Goal: Task Accomplishment & Management: Complete application form

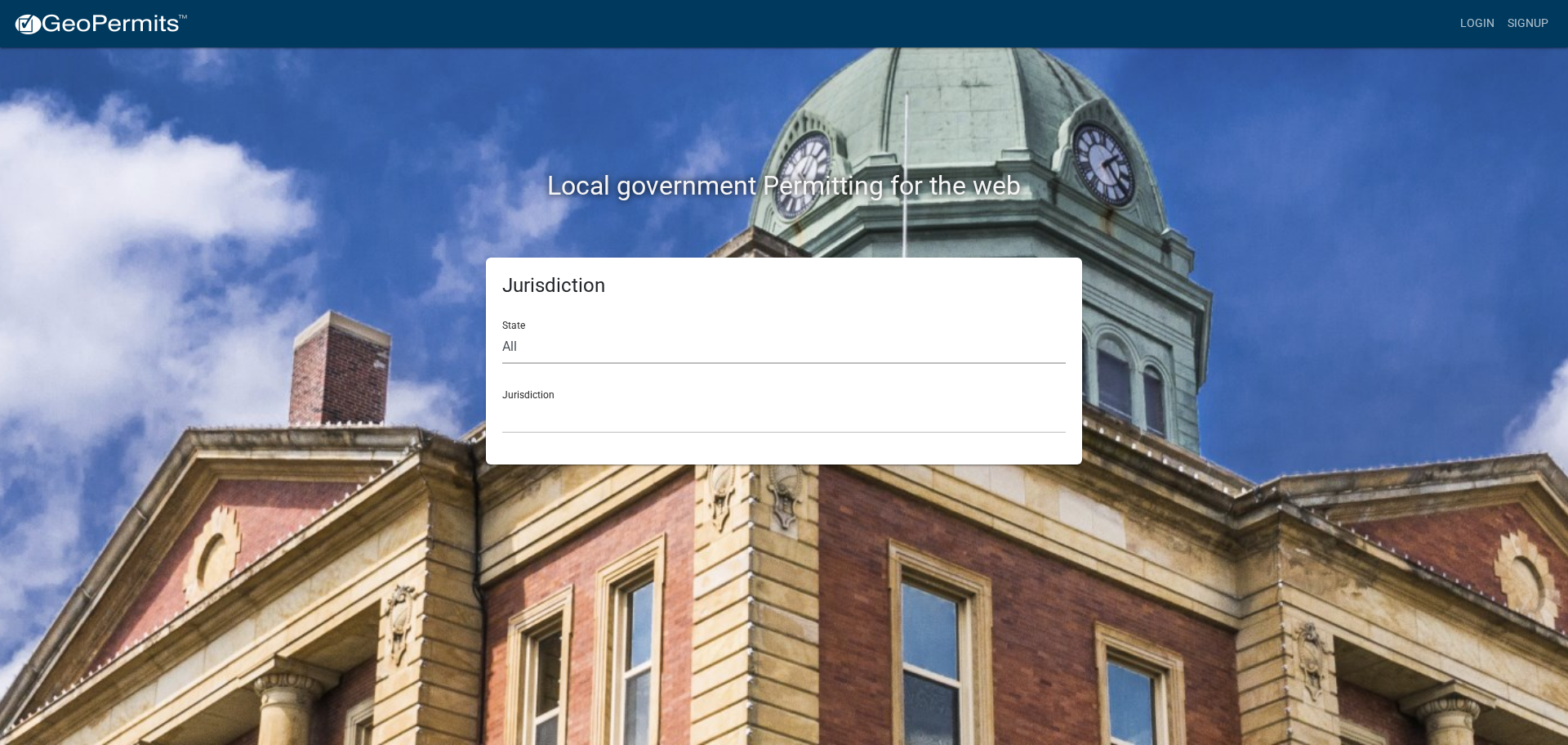
click at [545, 346] on select "All [US_STATE] [US_STATE] [US_STATE] [US_STATE] [US_STATE] [US_STATE] [US_STATE…" at bounding box center [784, 347] width 563 height 34
select select "[US_STATE]"
click at [502, 330] on select "All [US_STATE] [US_STATE] [US_STATE] [US_STATE] [US_STATE] [US_STATE] [US_STATE…" at bounding box center [784, 347] width 563 height 34
click at [539, 410] on select "[GEOGRAPHIC_DATA], [US_STATE][PERSON_NAME][GEOGRAPHIC_DATA], [US_STATE][PERSON_…" at bounding box center [784, 417] width 563 height 34
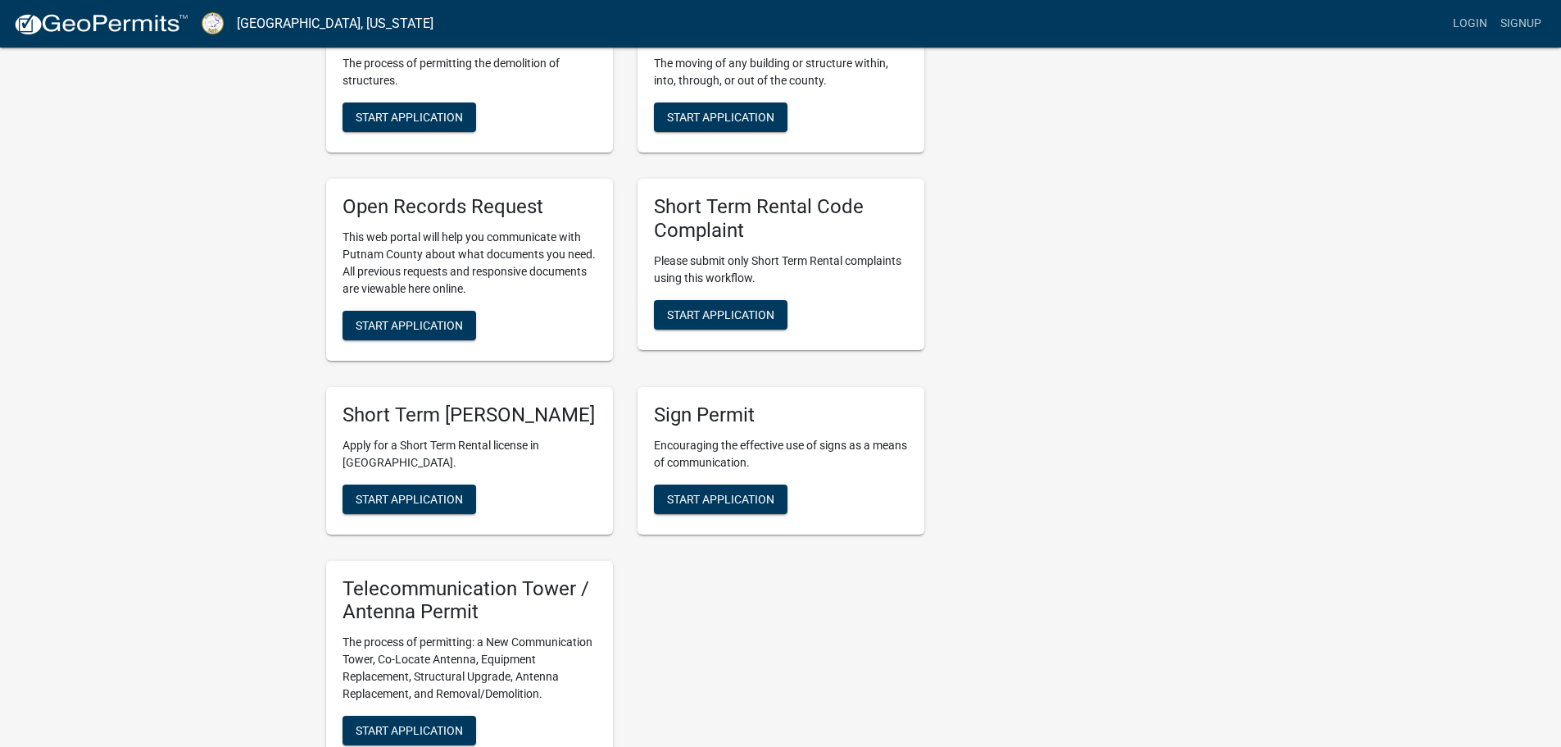
scroll to position [901, 0]
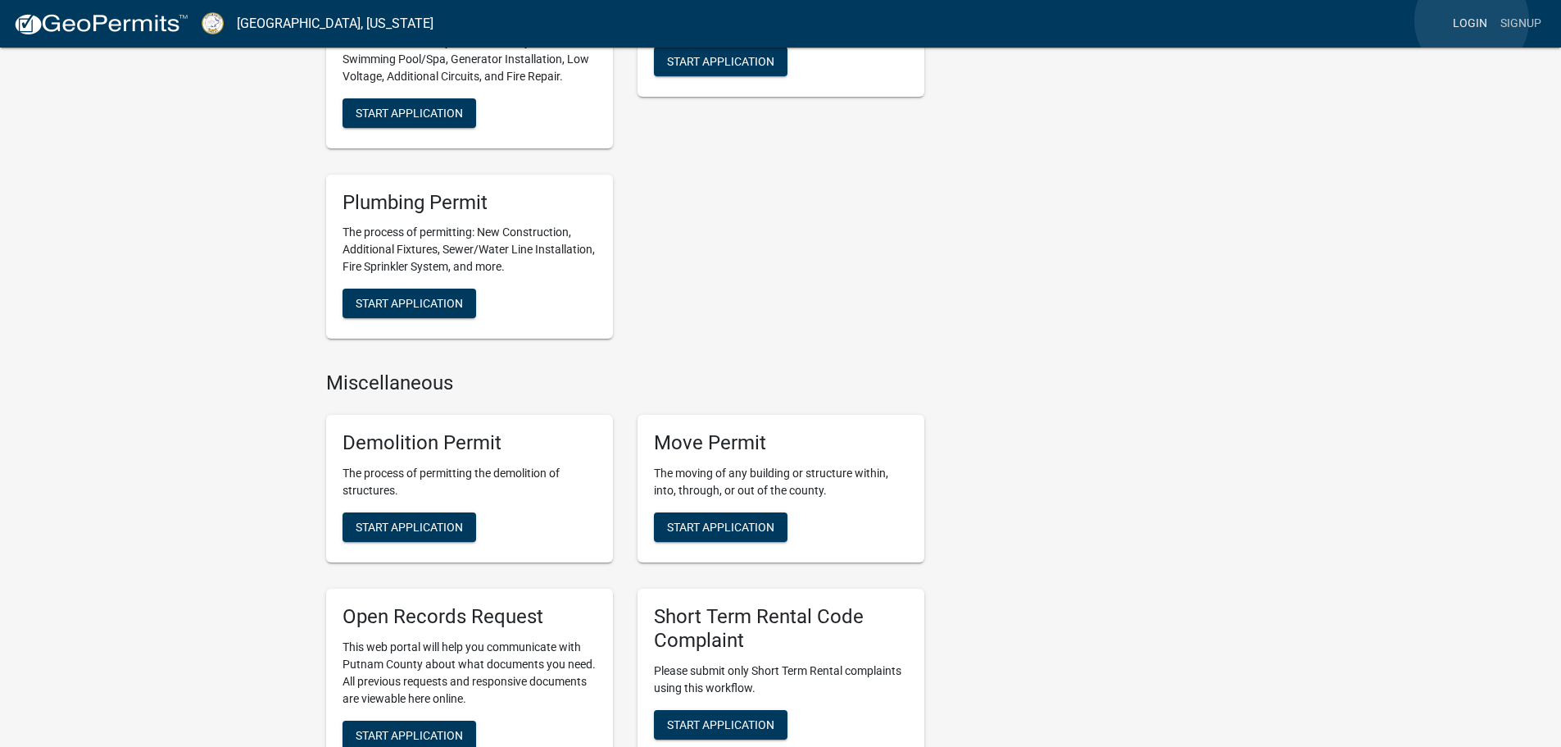
click at [1472, 20] on link "Login" at bounding box center [1470, 23] width 48 height 31
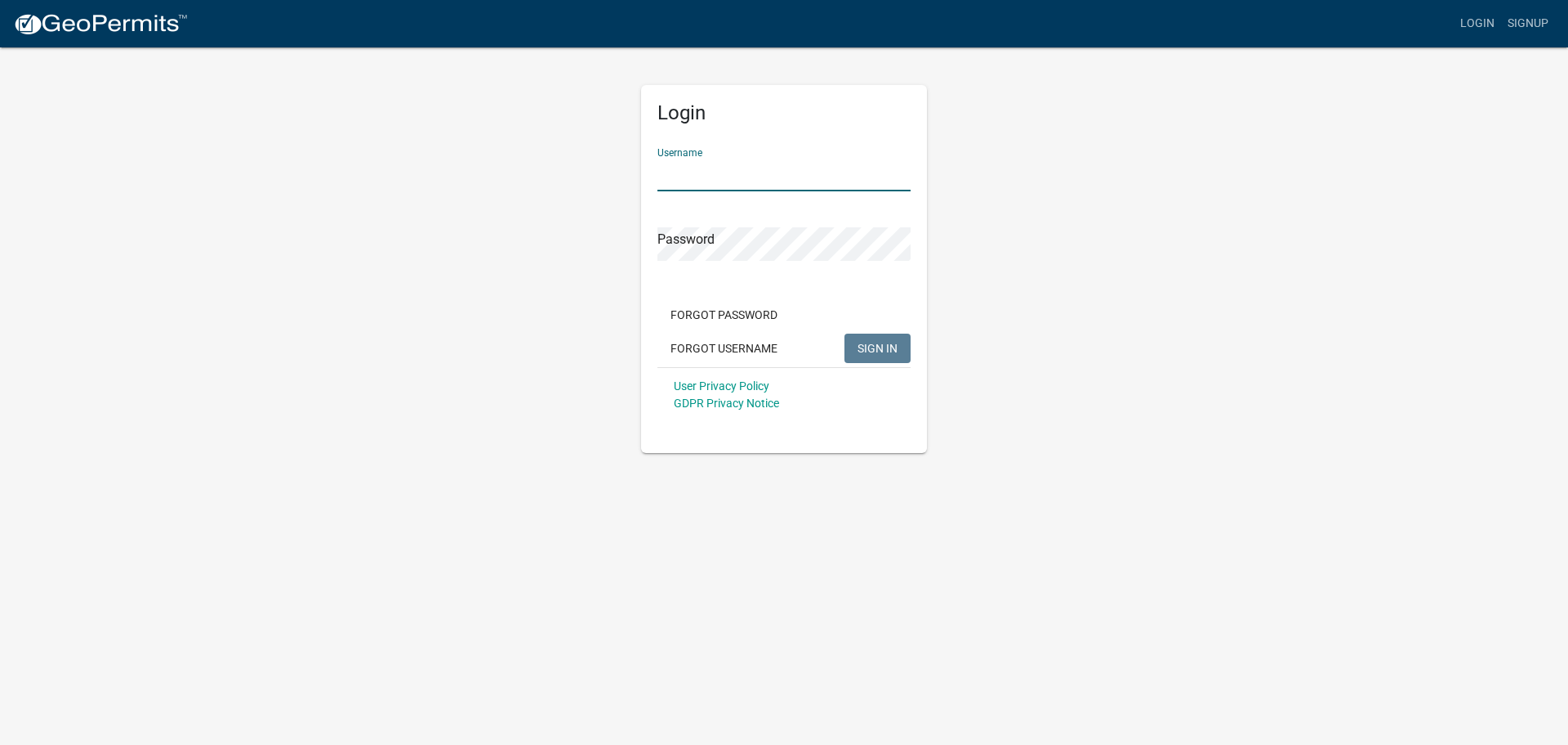
click at [789, 179] on input "Username" at bounding box center [784, 175] width 253 height 34
type input "abbyfielder"
click at [844, 333] on button "SIGN IN" at bounding box center [877, 348] width 66 height 30
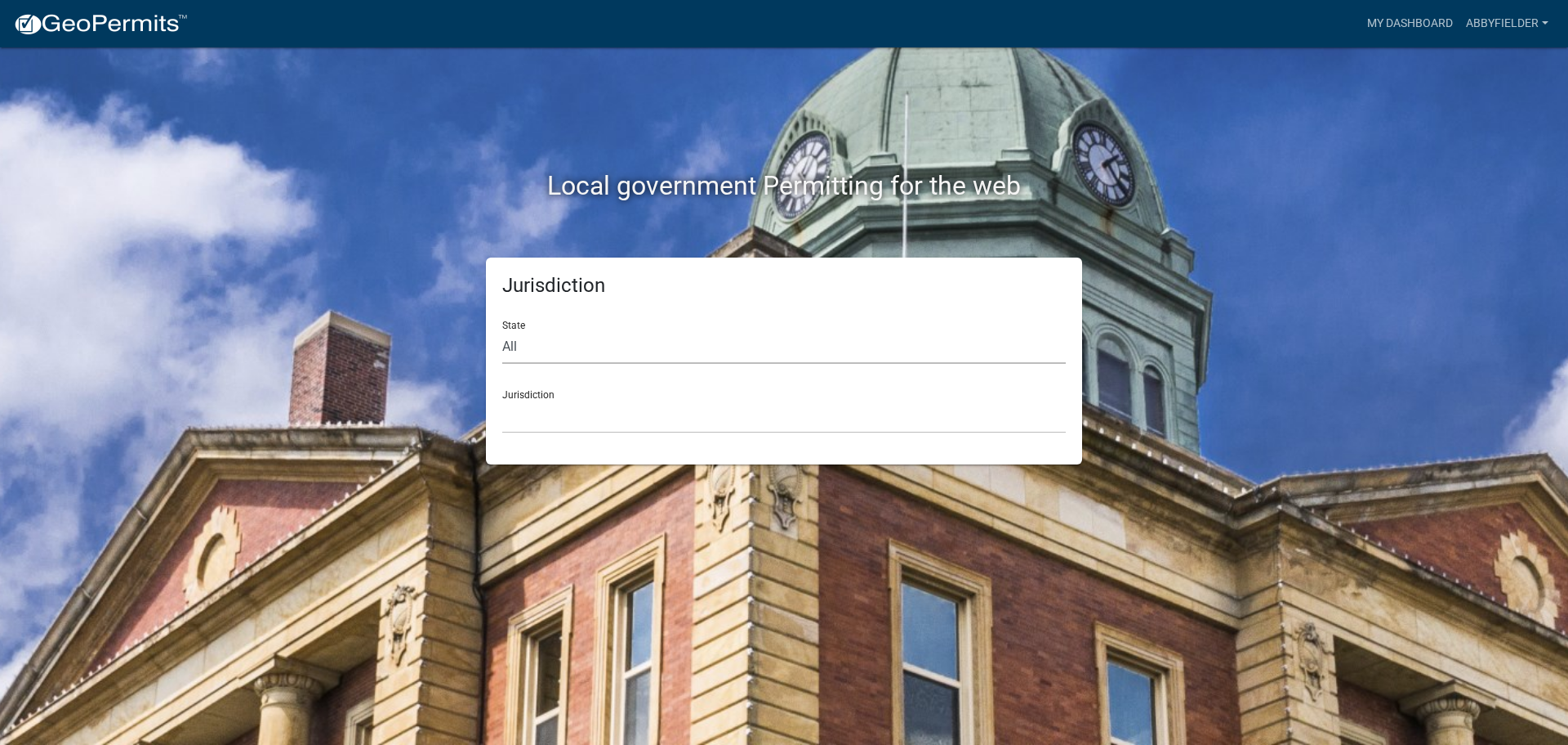
click at [547, 346] on select "All [US_STATE] [US_STATE] [US_STATE] [US_STATE] [US_STATE] [US_STATE] [US_STATE…" at bounding box center [784, 347] width 563 height 34
select select "[US_STATE]"
click at [502, 330] on select "All [US_STATE] [US_STATE] [US_STATE] [US_STATE] [US_STATE] [US_STATE] [US_STATE…" at bounding box center [784, 347] width 563 height 34
click at [546, 418] on select "[GEOGRAPHIC_DATA], [US_STATE][PERSON_NAME][GEOGRAPHIC_DATA], [US_STATE][PERSON_…" at bounding box center [784, 417] width 563 height 34
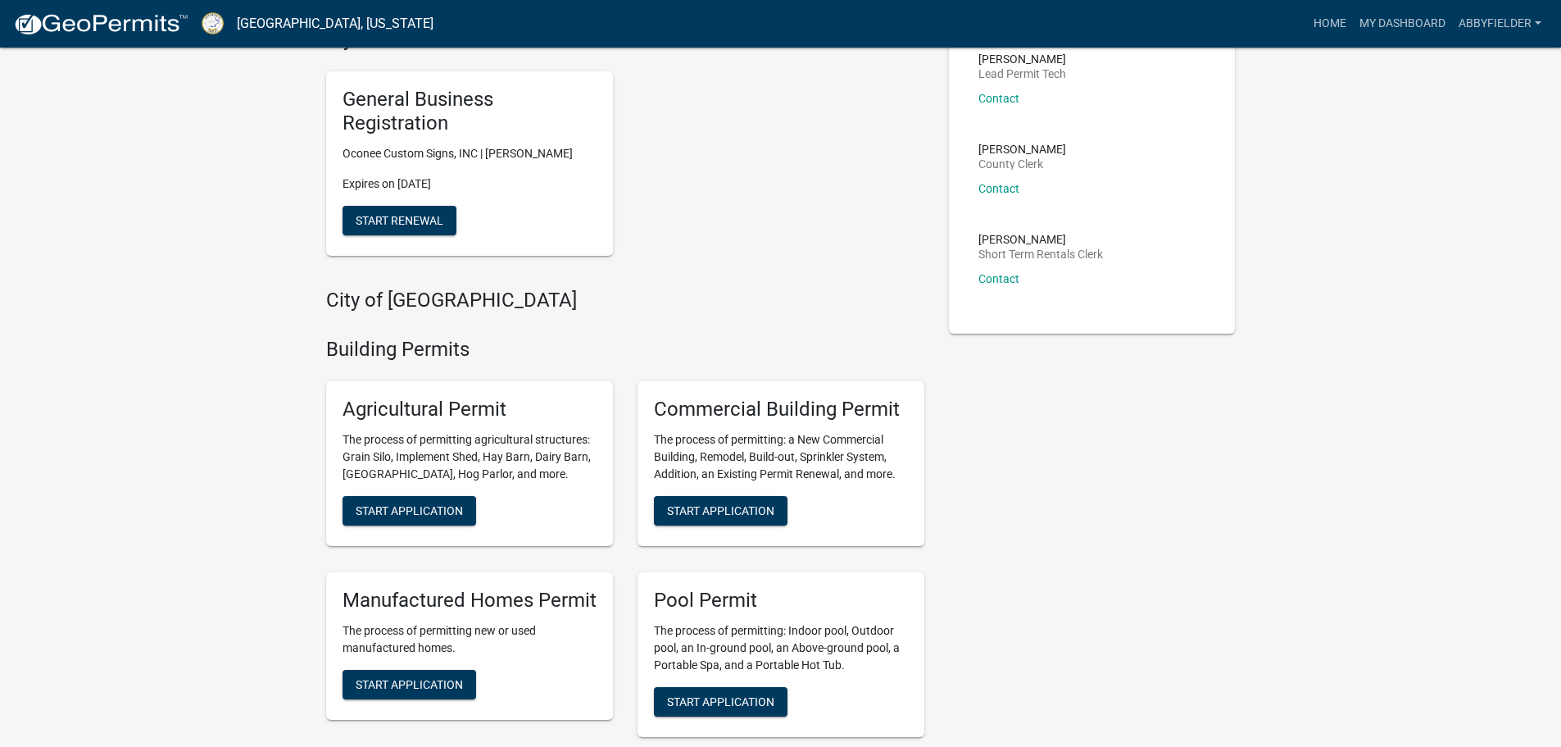
scroll to position [246, 0]
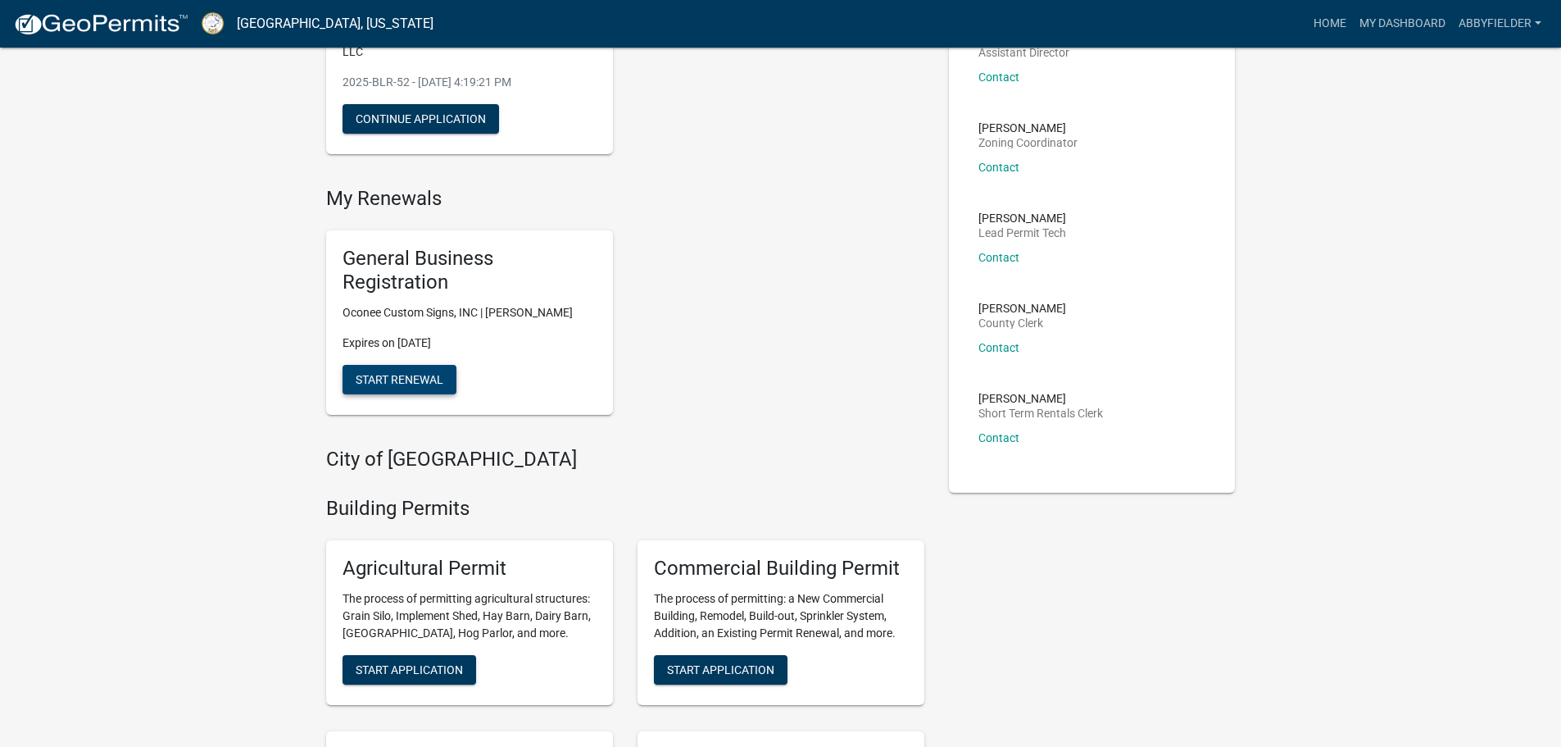
click at [432, 378] on span "Start Renewal" at bounding box center [400, 378] width 88 height 13
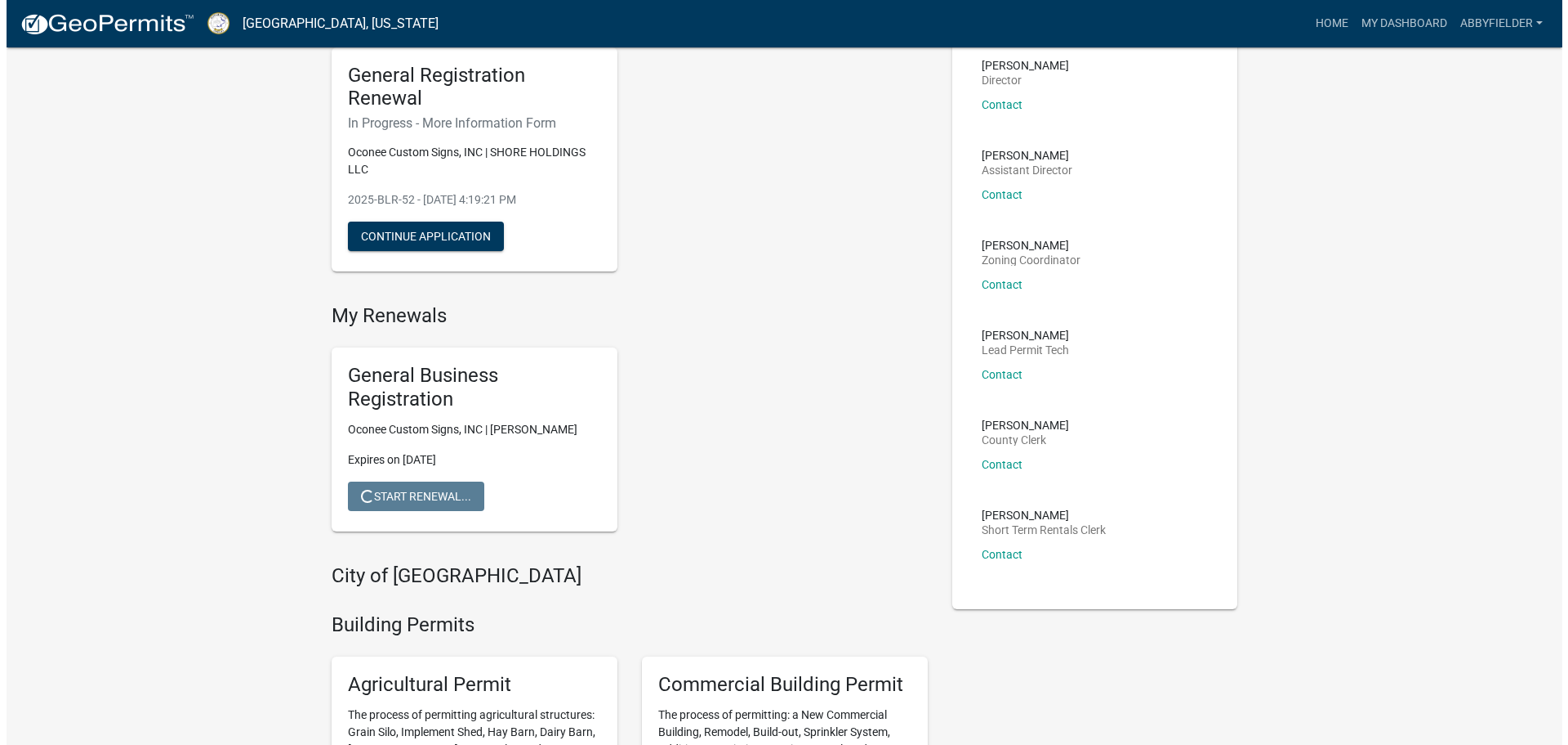
scroll to position [0, 0]
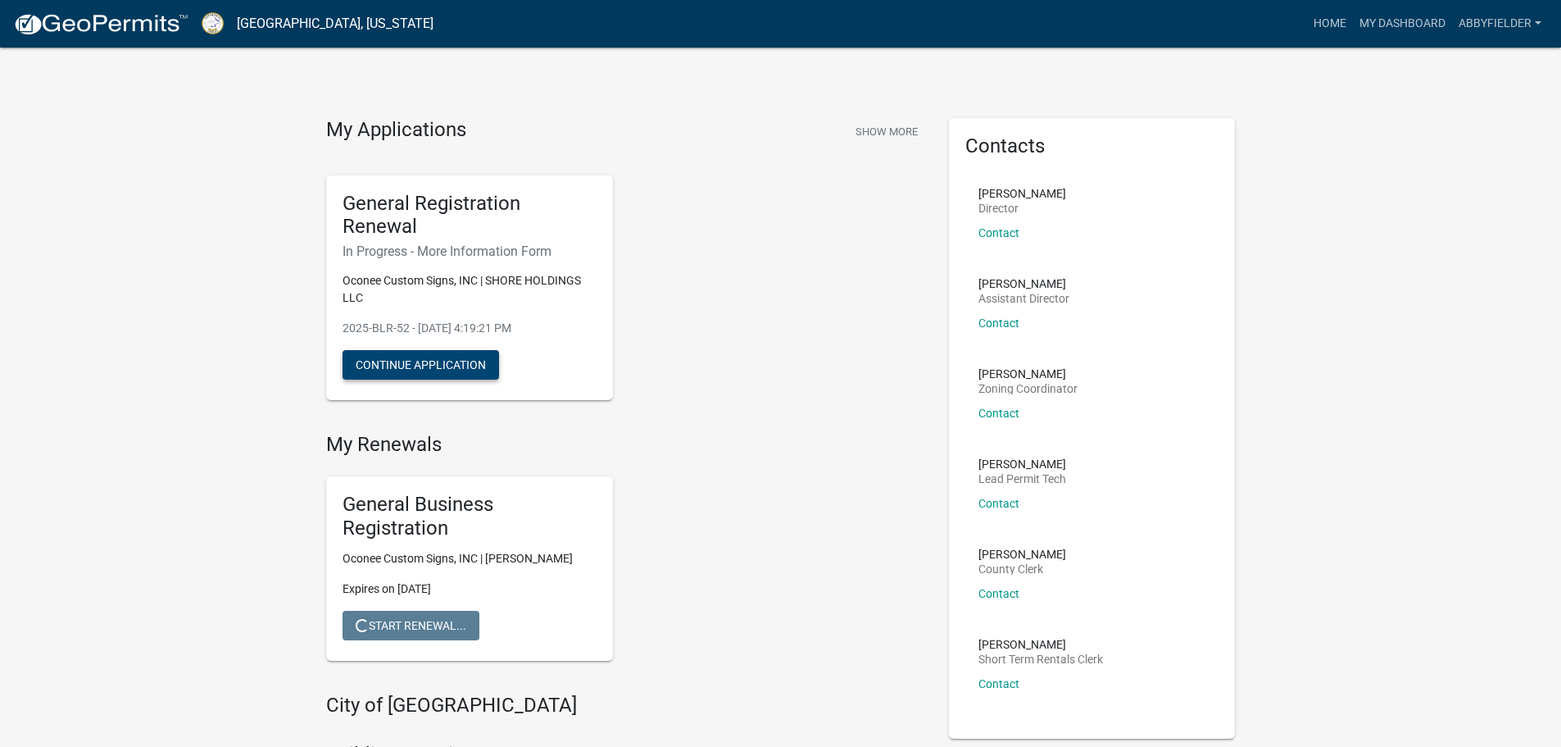
click at [388, 365] on button "Continue Application" at bounding box center [421, 365] width 157 height 30
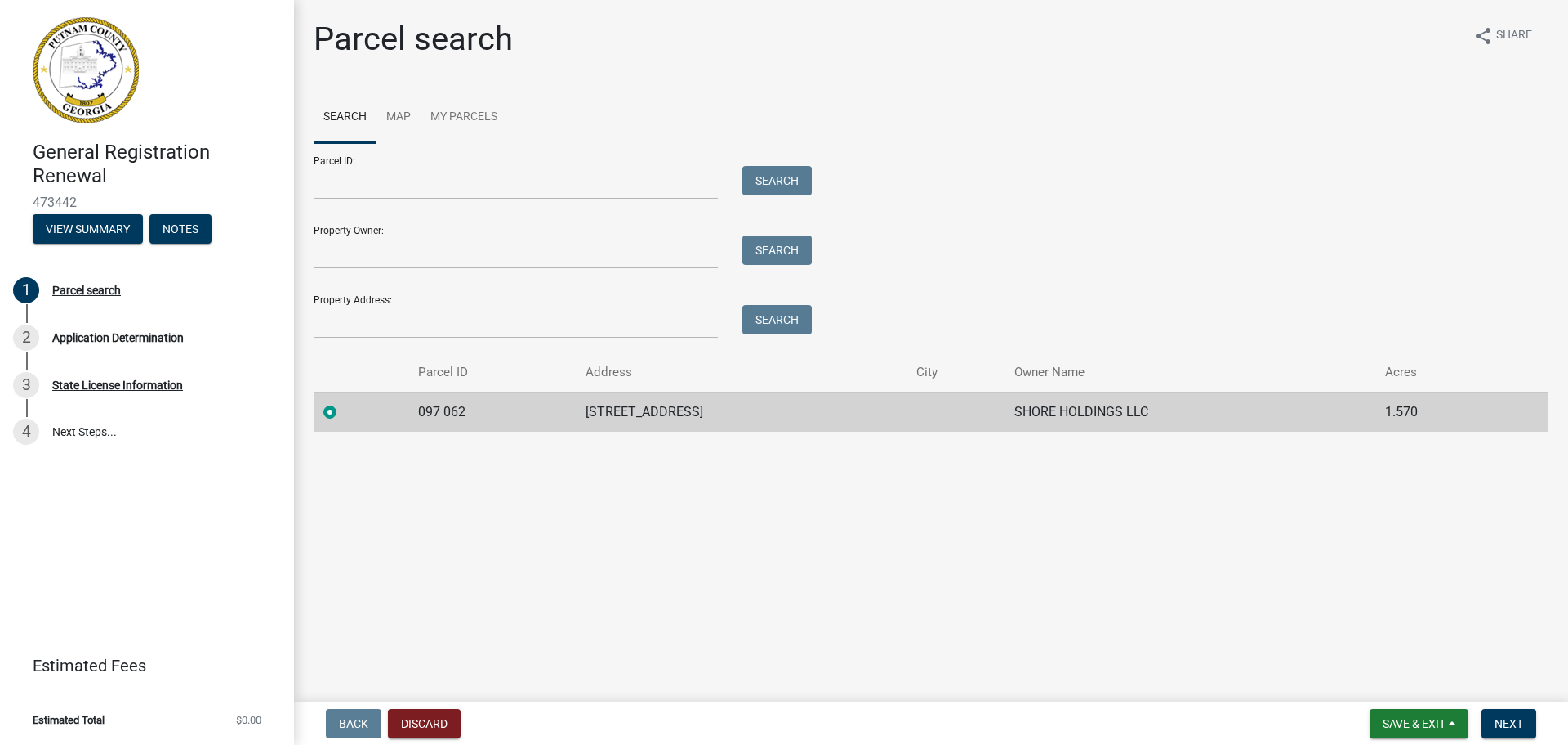
click at [1471, 724] on form "Save & Exit Save Save & Exit Next" at bounding box center [1453, 723] width 179 height 30
click at [1432, 724] on span "Save & Exit" at bounding box center [1413, 723] width 63 height 13
click at [1402, 681] on button "Save & Exit" at bounding box center [1403, 680] width 131 height 39
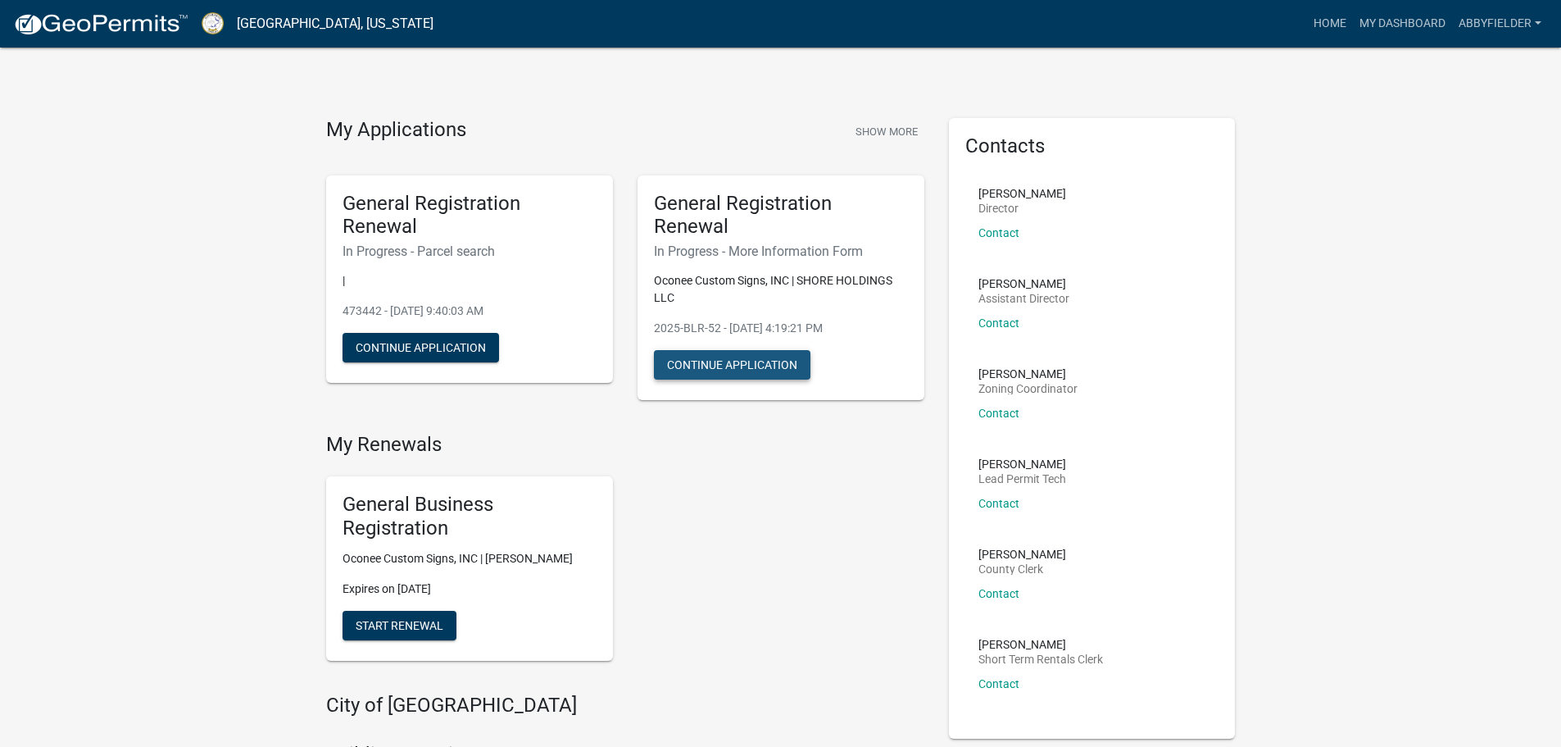
click at [715, 361] on button "Continue Application" at bounding box center [732, 365] width 157 height 30
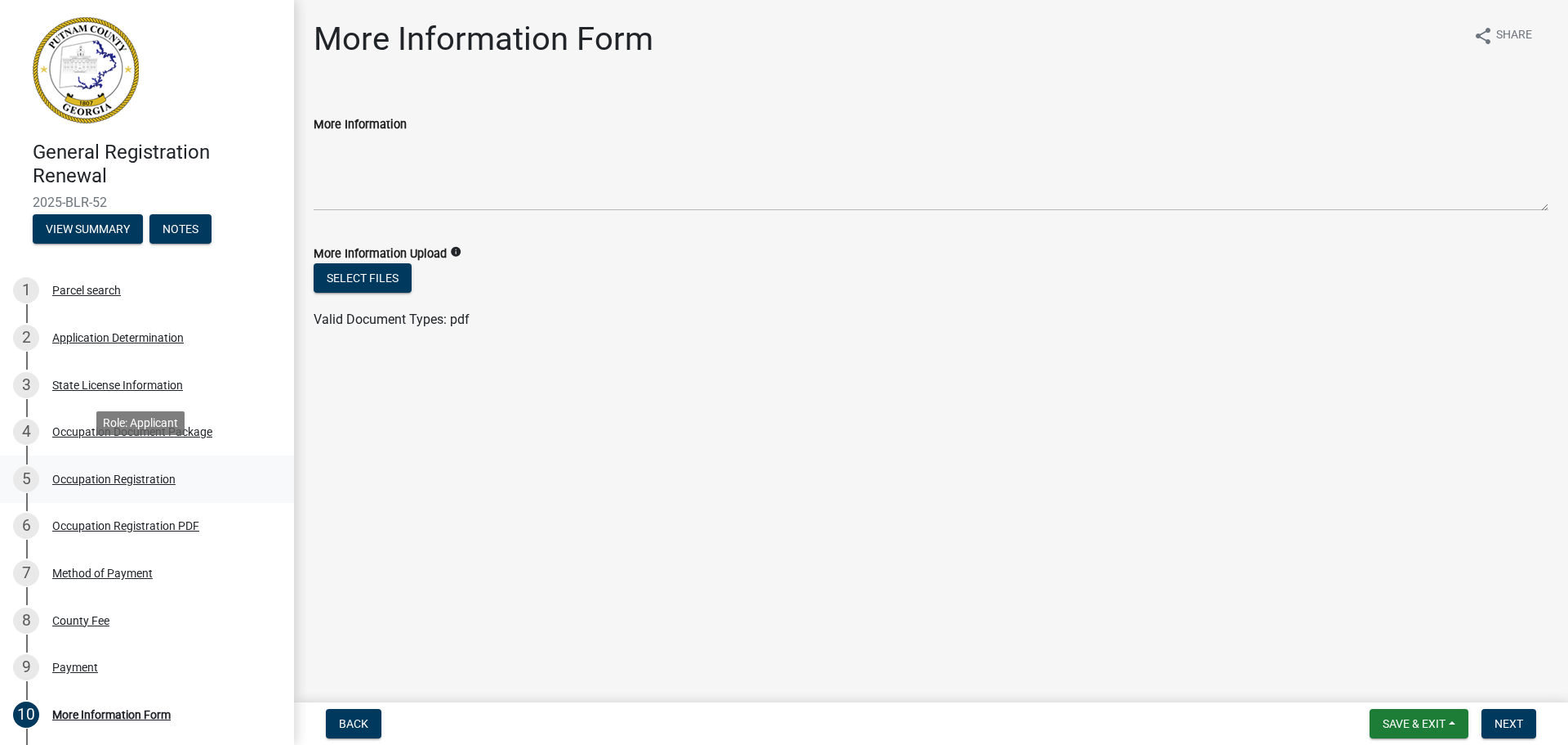
scroll to position [82, 0]
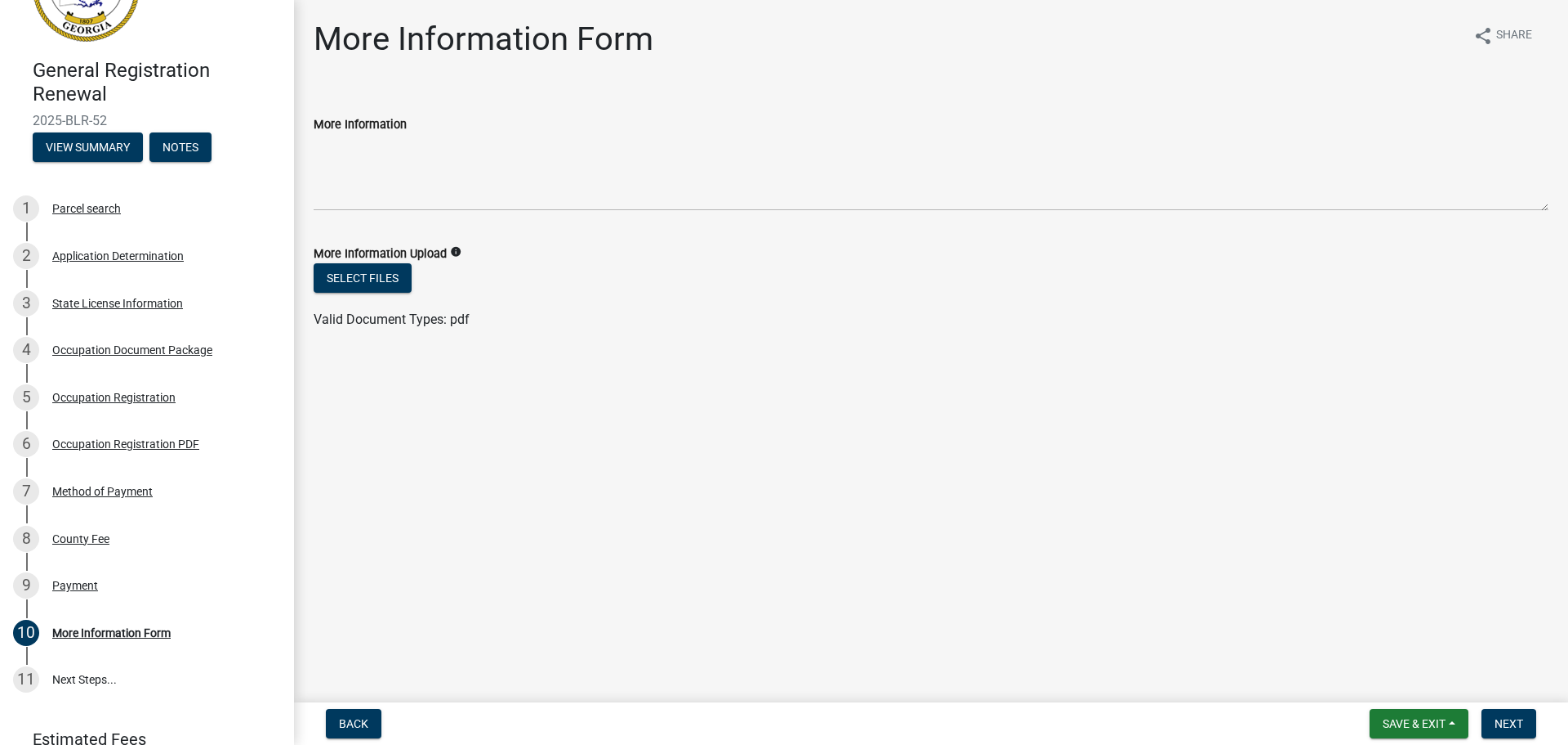
click at [451, 324] on span "Valid Document Types: pdf" at bounding box center [392, 319] width 157 height 16
click at [81, 576] on div "9 Payment" at bounding box center [141, 585] width 255 height 26
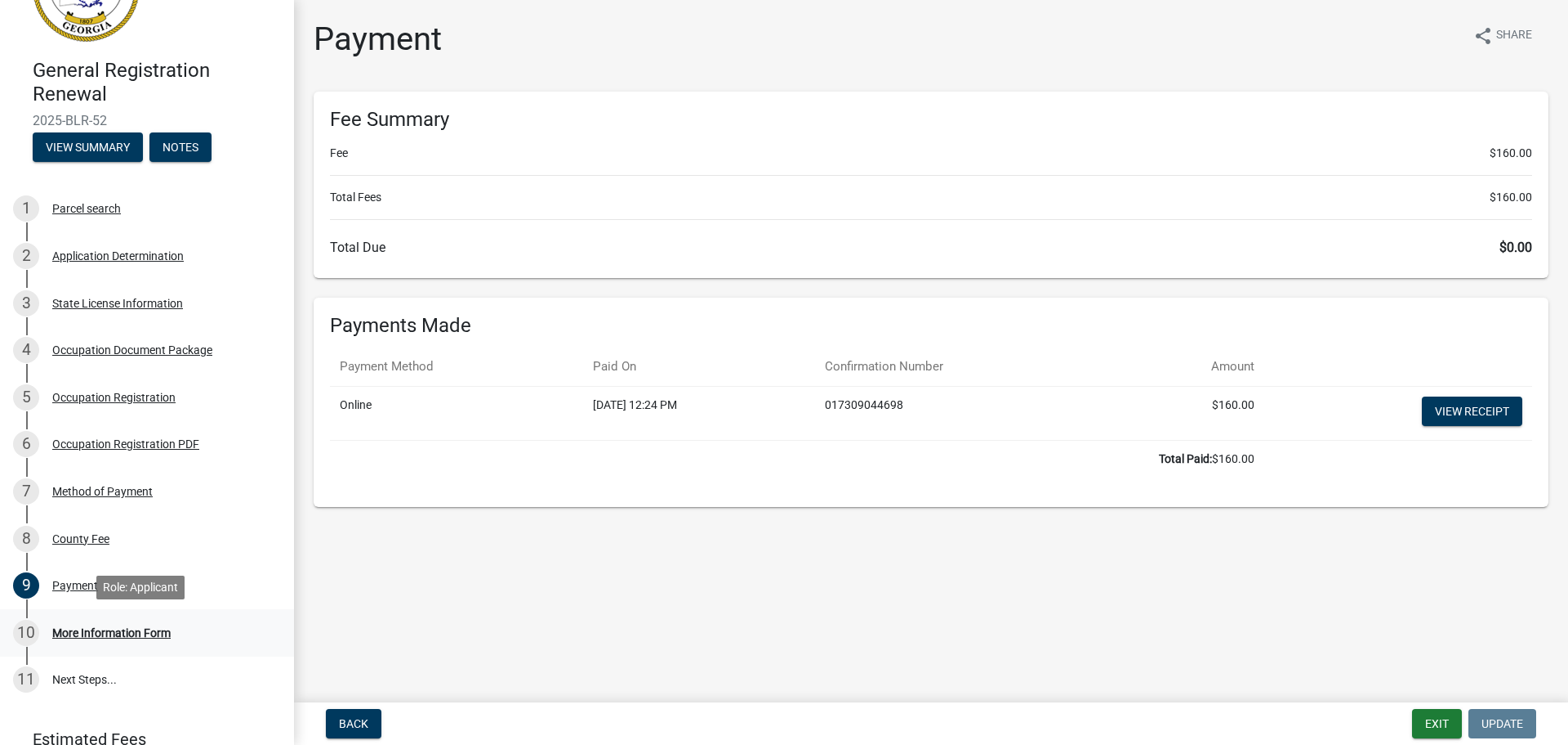
click at [100, 627] on div "More Information Form" at bounding box center [111, 632] width 119 height 11
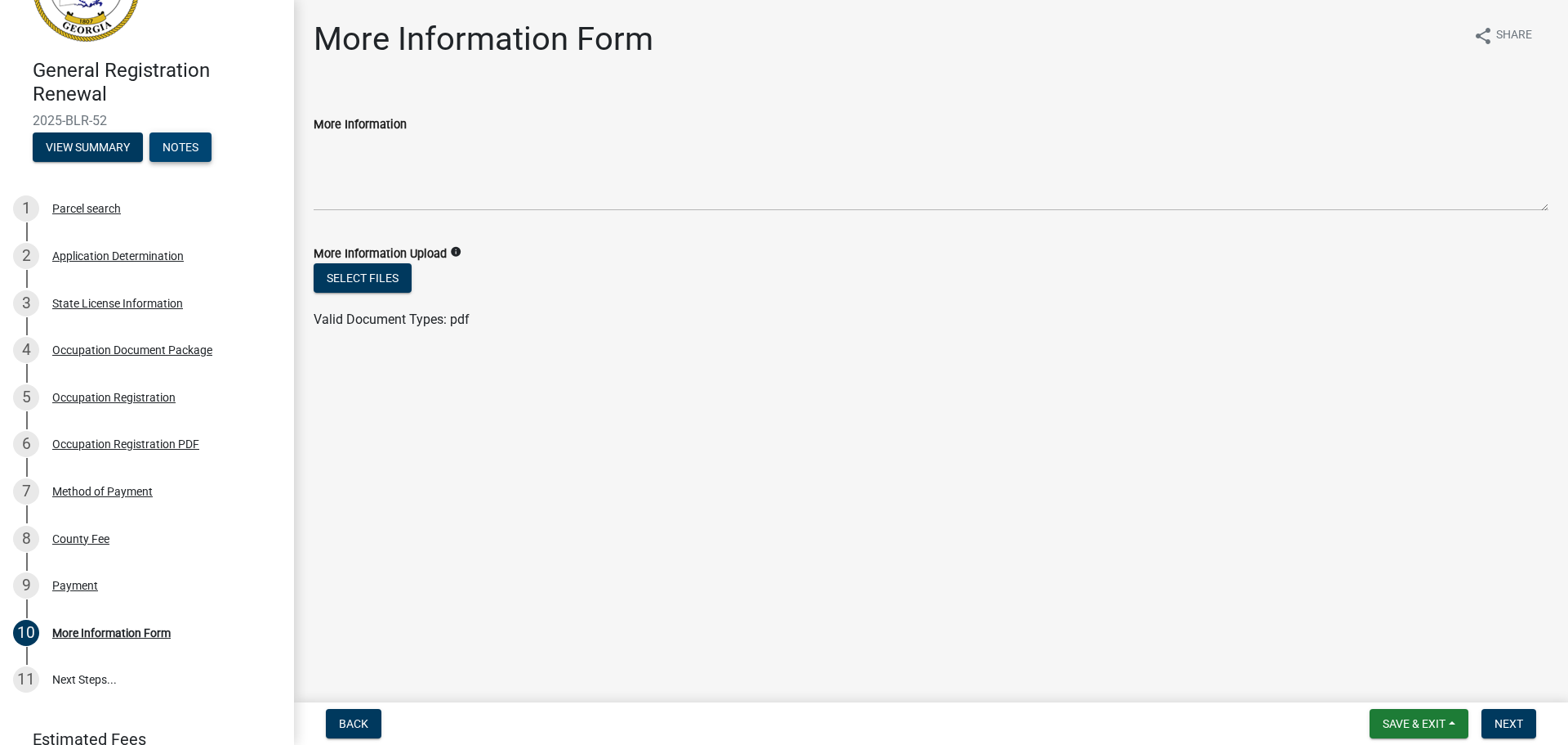
click at [167, 147] on button "Notes" at bounding box center [180, 148] width 62 height 30
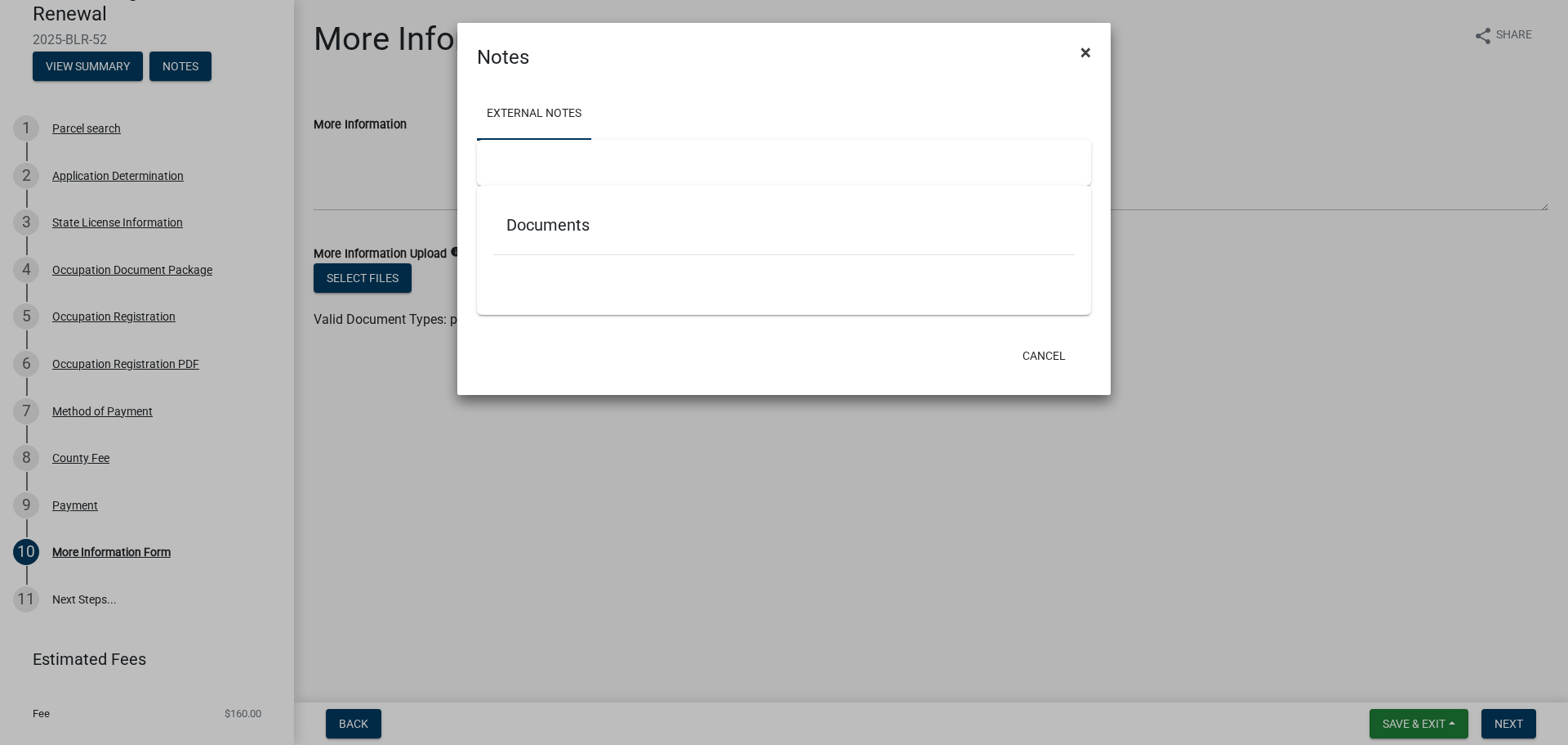
click at [1093, 60] on button "×" at bounding box center [1086, 53] width 37 height 46
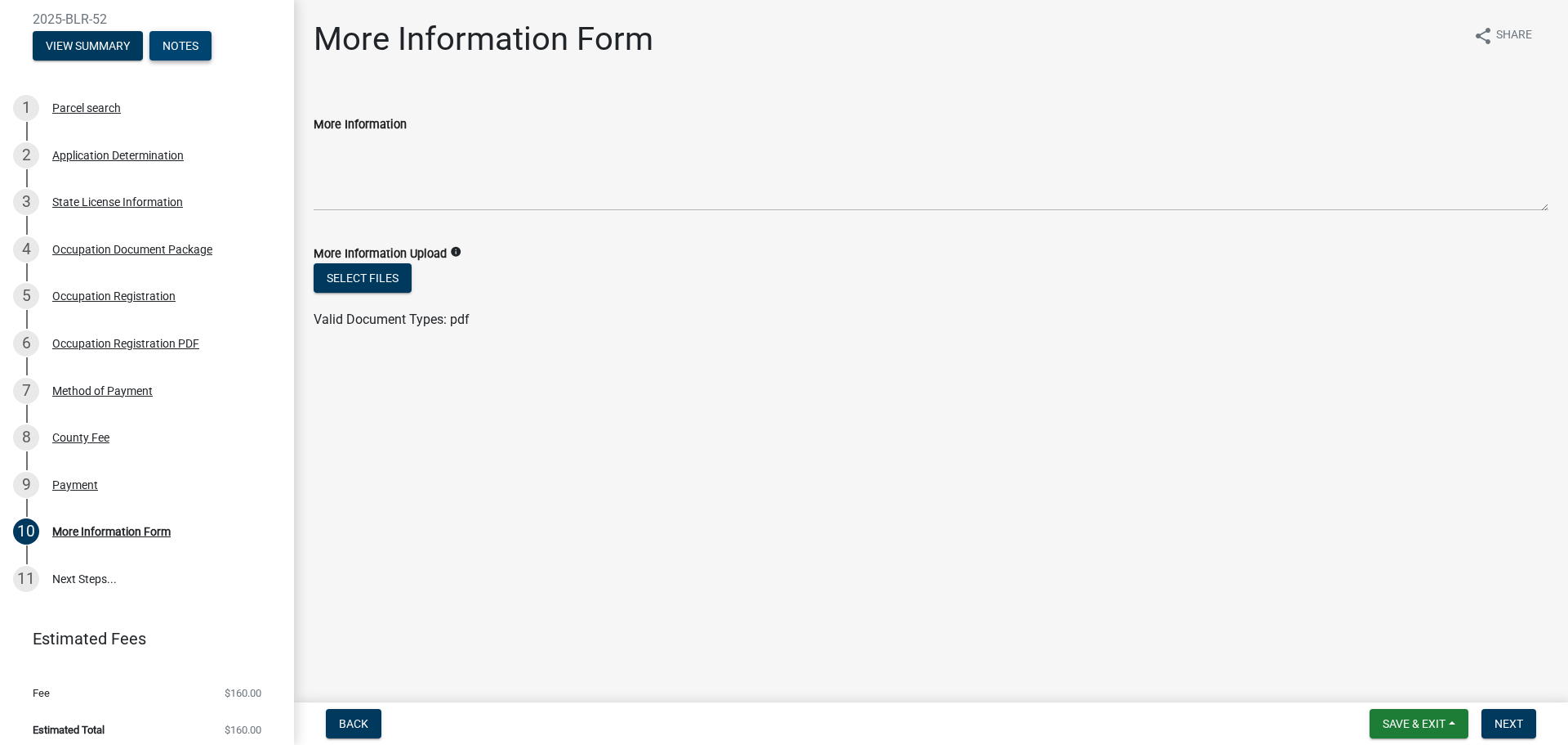
scroll to position [112, 0]
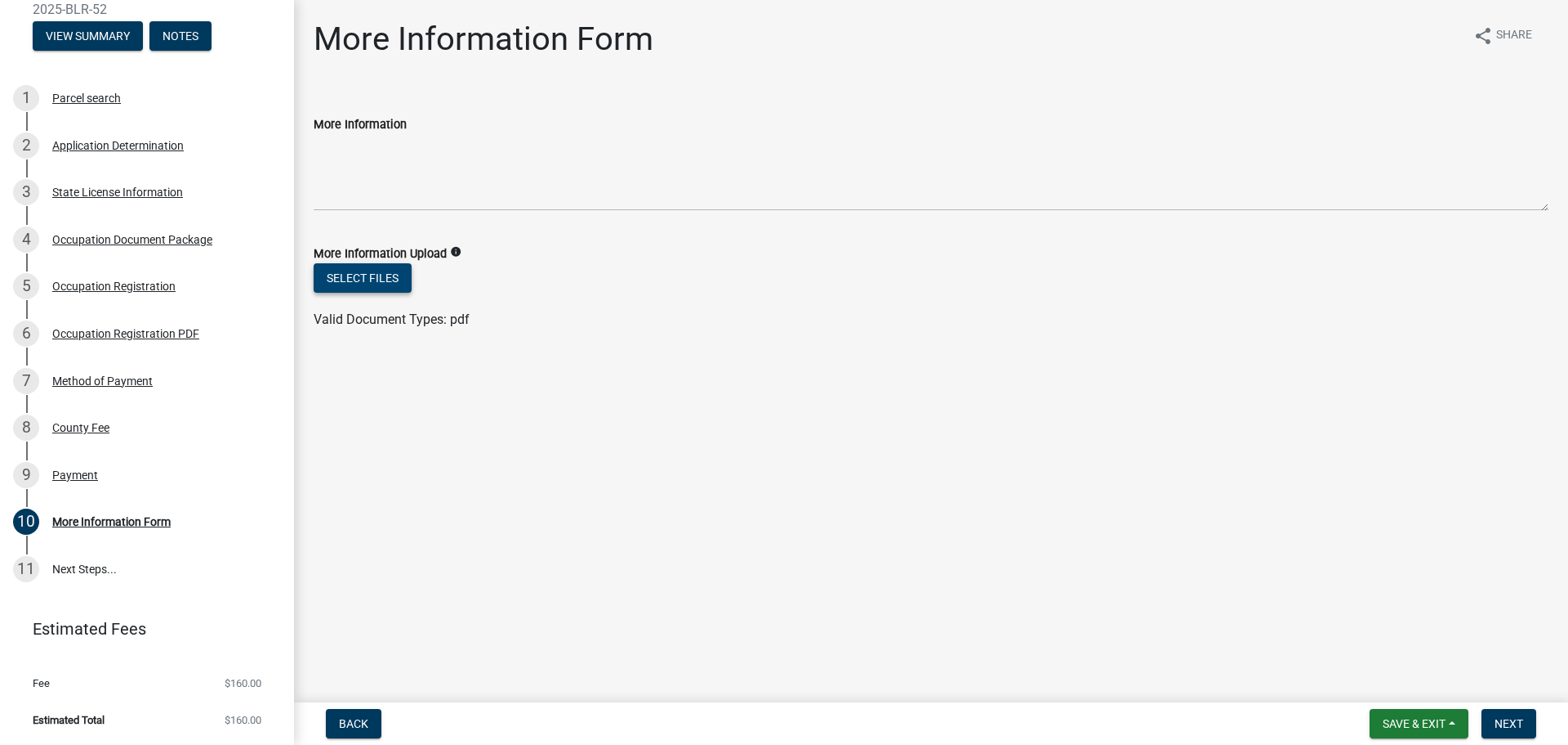
click at [386, 276] on button "Select files" at bounding box center [363, 278] width 98 height 30
click at [414, 337] on link "Business License 2025.pdf" at bounding box center [392, 331] width 156 height 16
click at [1518, 723] on span "Next" at bounding box center [1509, 723] width 29 height 13
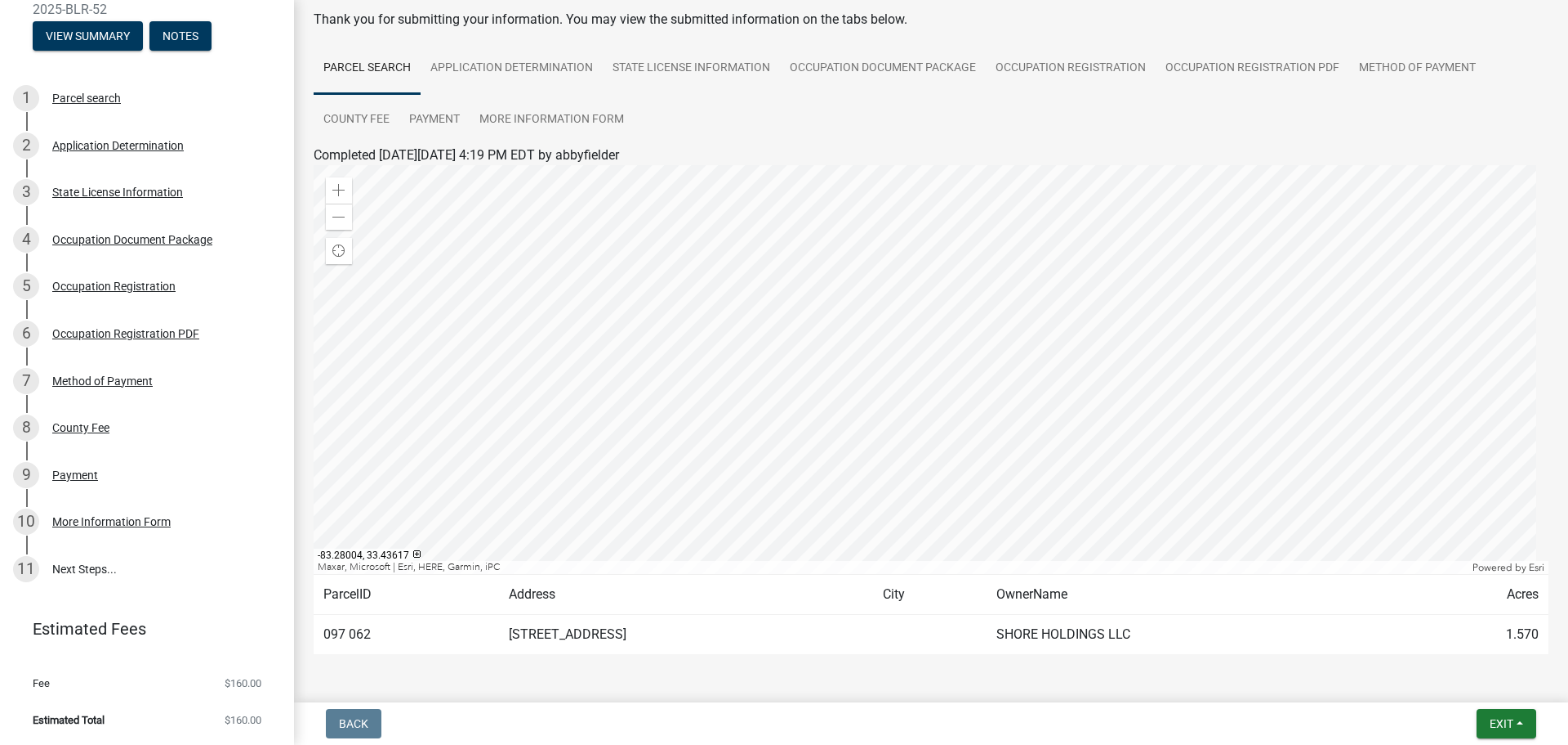
scroll to position [137, 0]
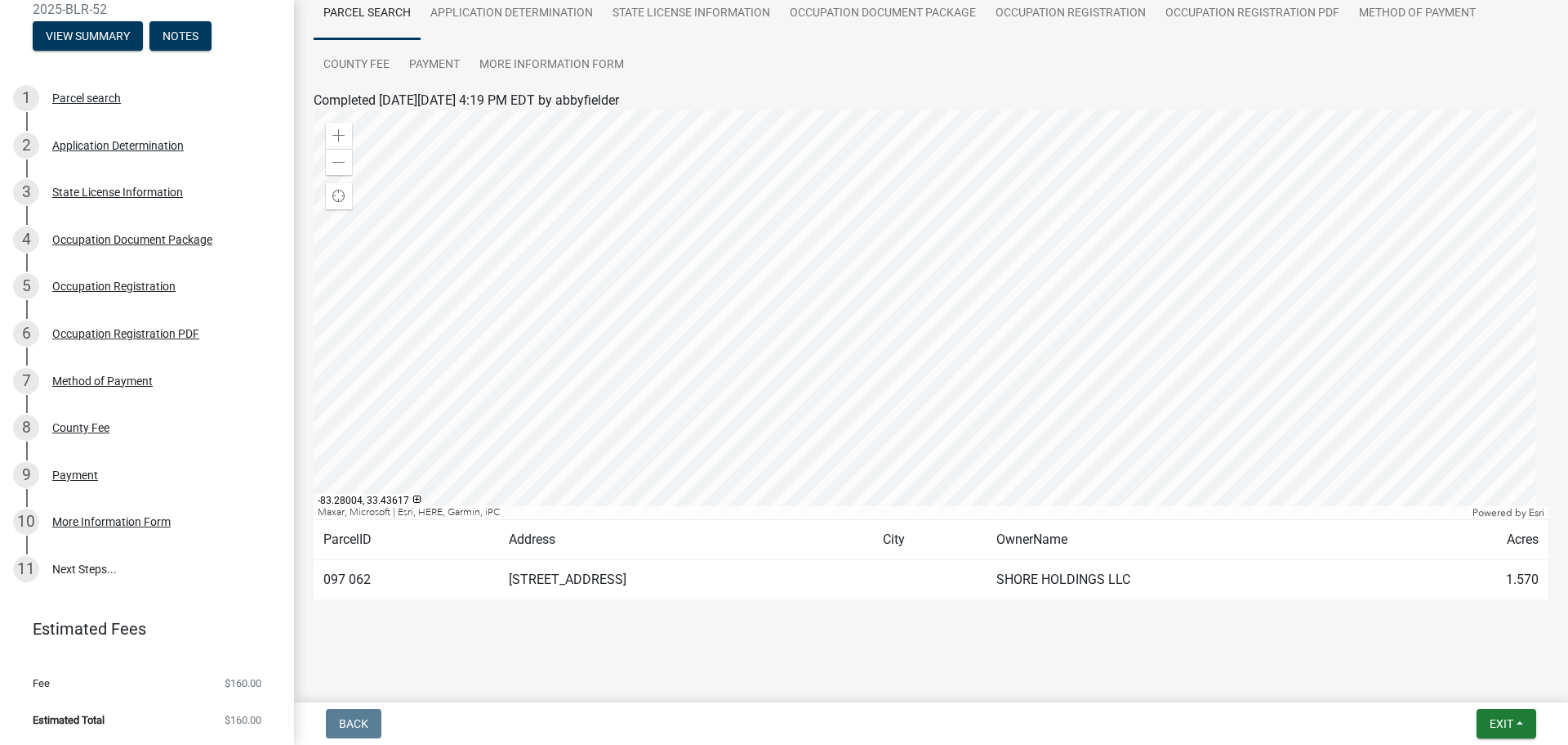
click at [533, 578] on td "[STREET_ADDRESS]" at bounding box center [687, 579] width 375 height 40
click at [930, 229] on div at bounding box center [931, 315] width 1235 height 409
click at [903, 279] on div at bounding box center [931, 315] width 1235 height 409
click at [392, 591] on td "097 062" at bounding box center [407, 579] width 185 height 40
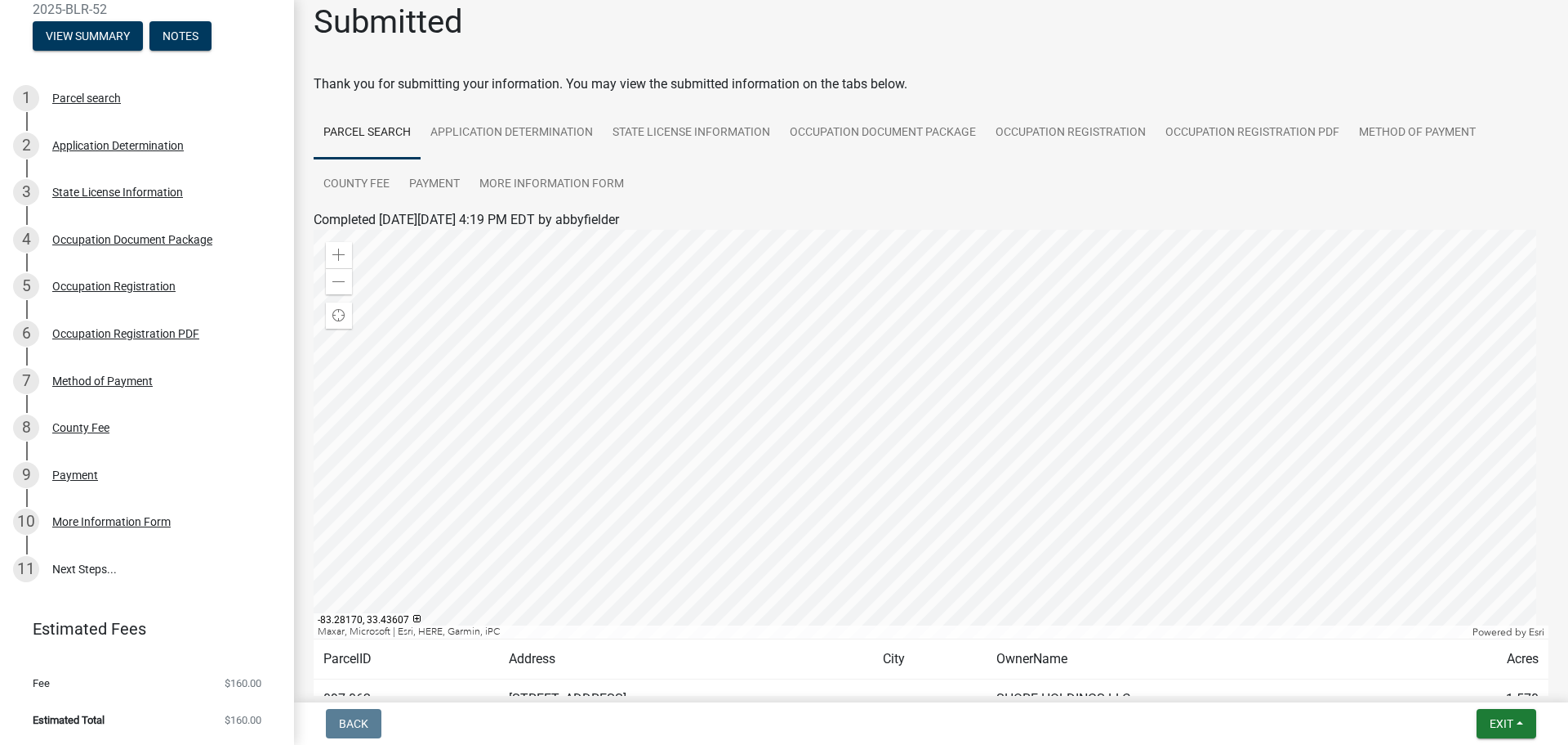
scroll to position [0, 0]
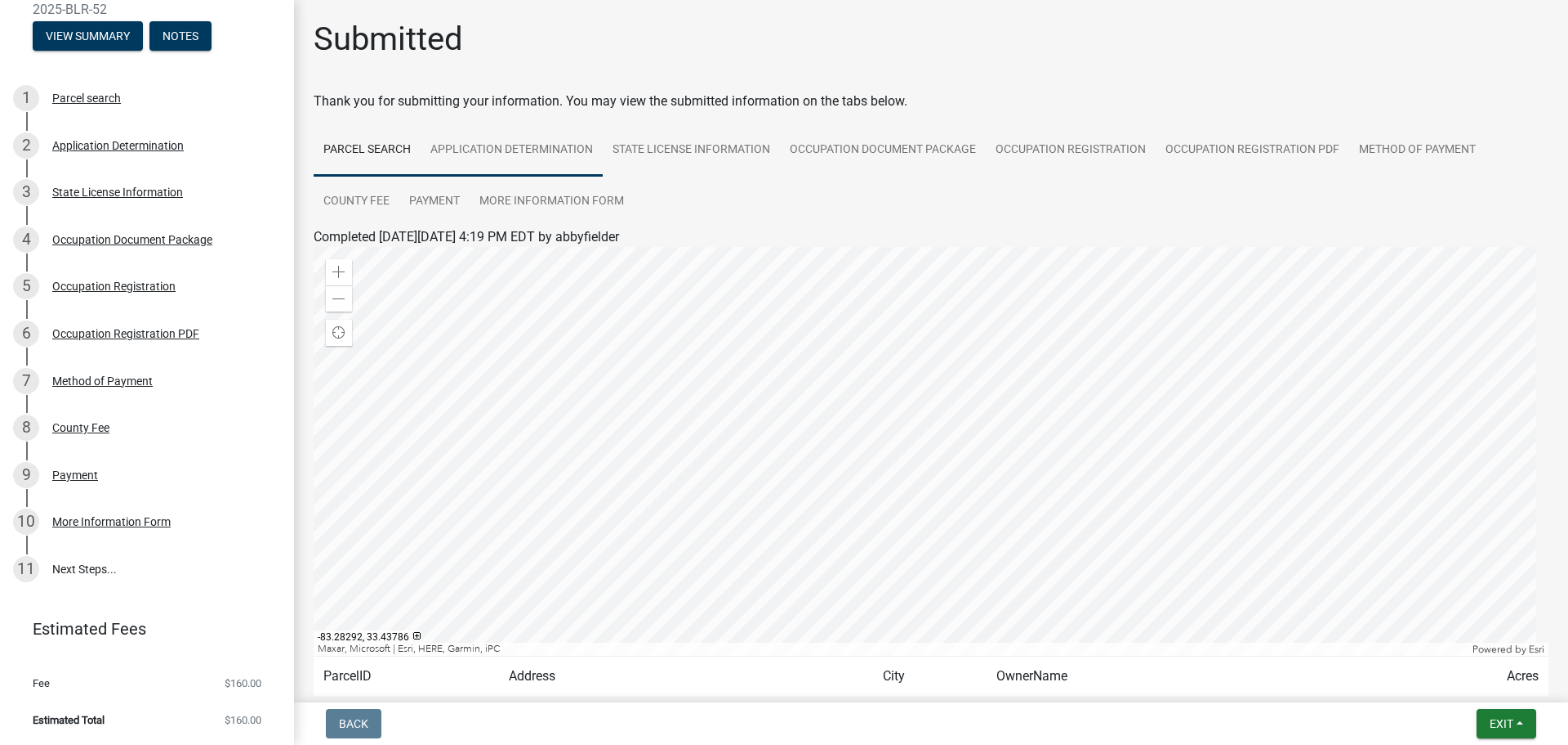
click at [501, 154] on link "Application Determination" at bounding box center [511, 151] width 182 height 52
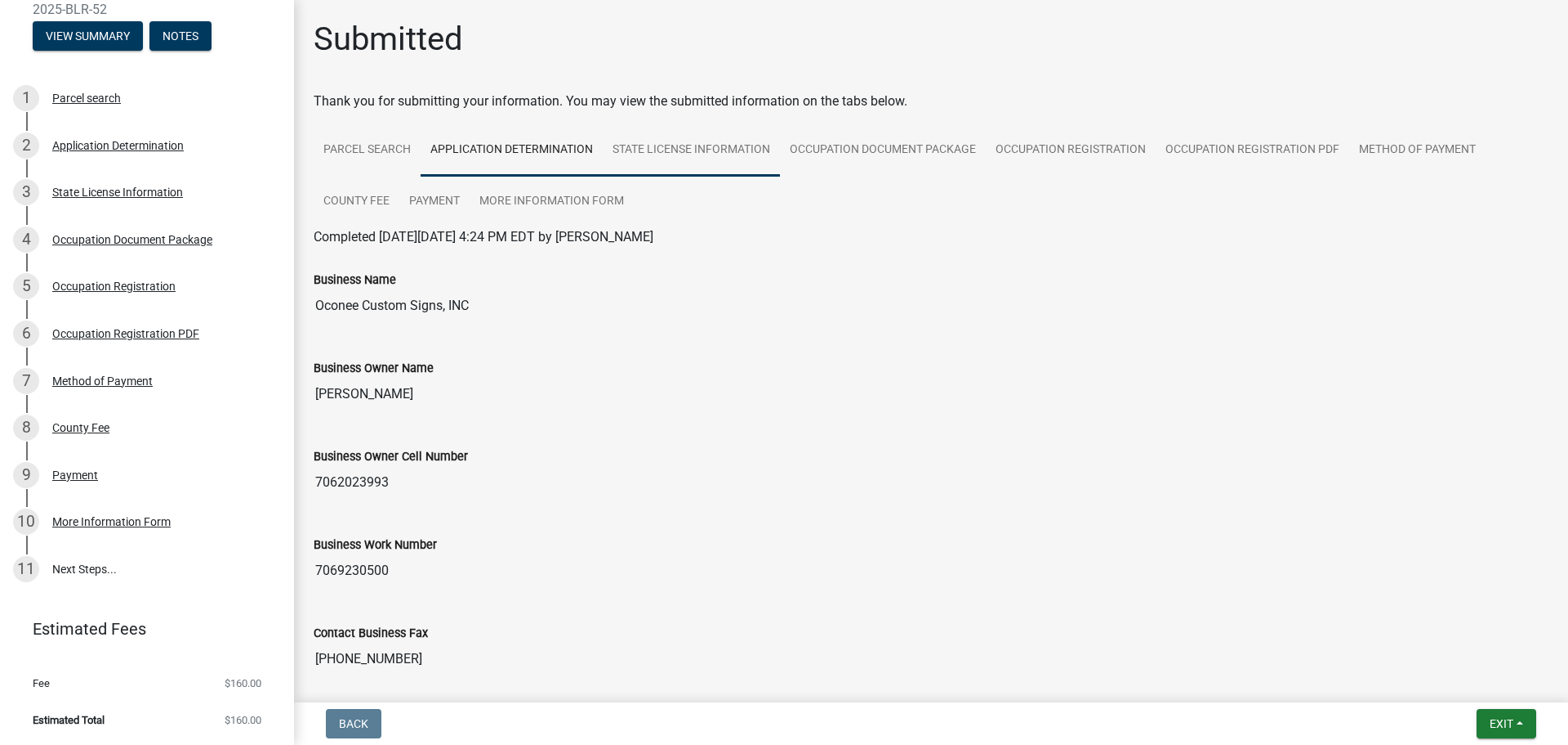
click at [691, 151] on link "State License Information" at bounding box center [692, 151] width 177 height 52
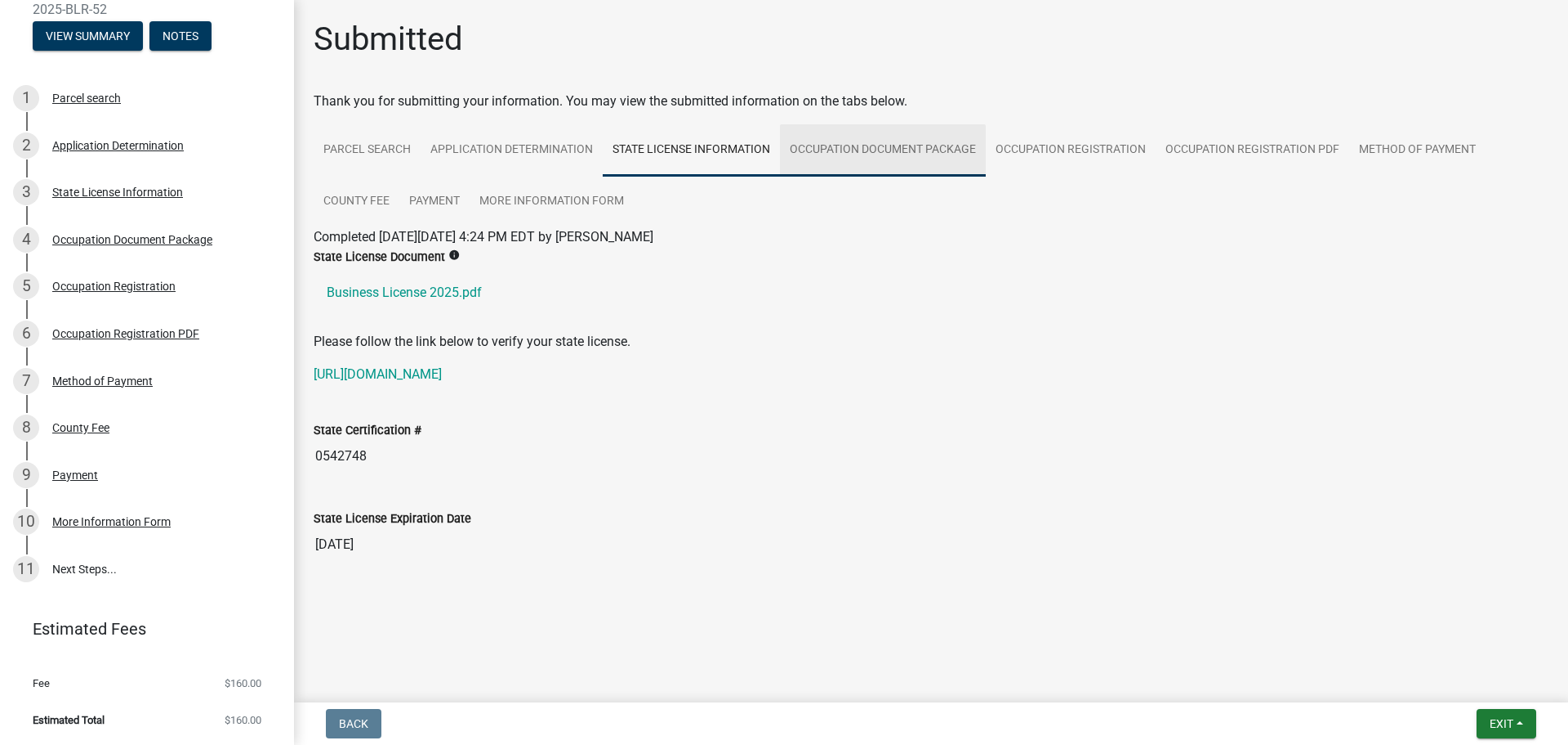
click at [816, 163] on link "Occupation Document Package" at bounding box center [883, 151] width 206 height 52
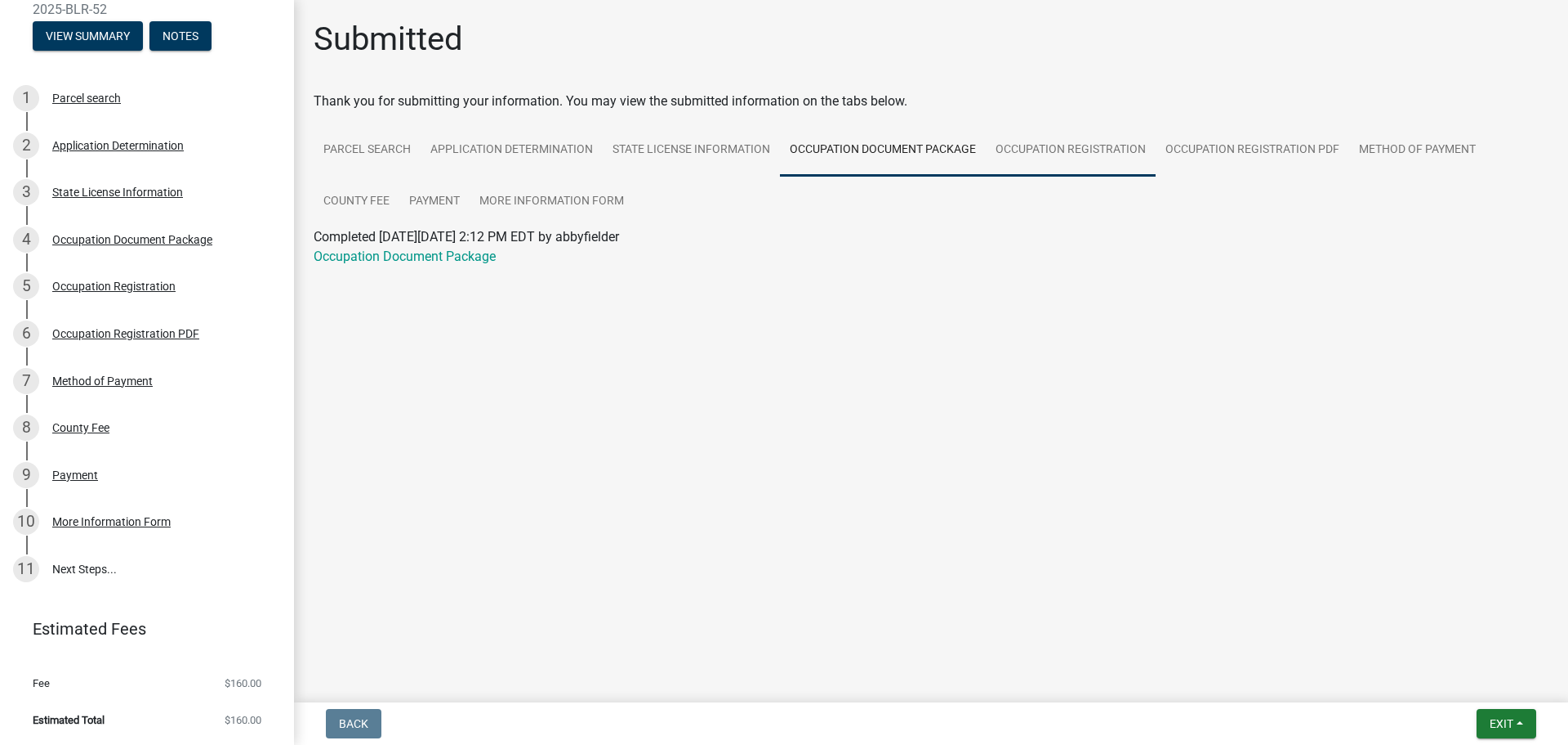
click at [1116, 156] on link "Occupation Registration" at bounding box center [1071, 151] width 169 height 52
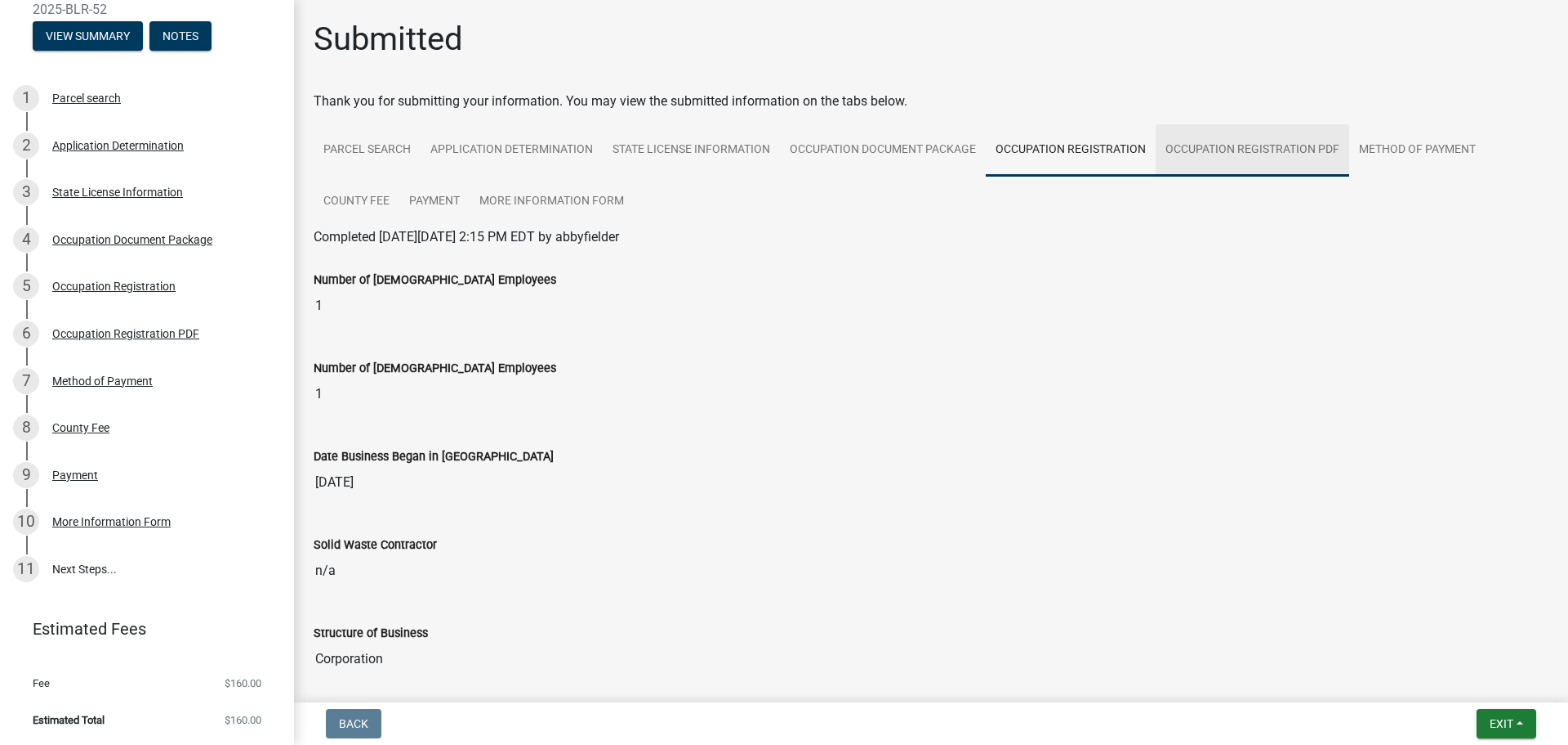
click at [1304, 145] on link "Occupation Registration PDF" at bounding box center [1253, 151] width 193 height 52
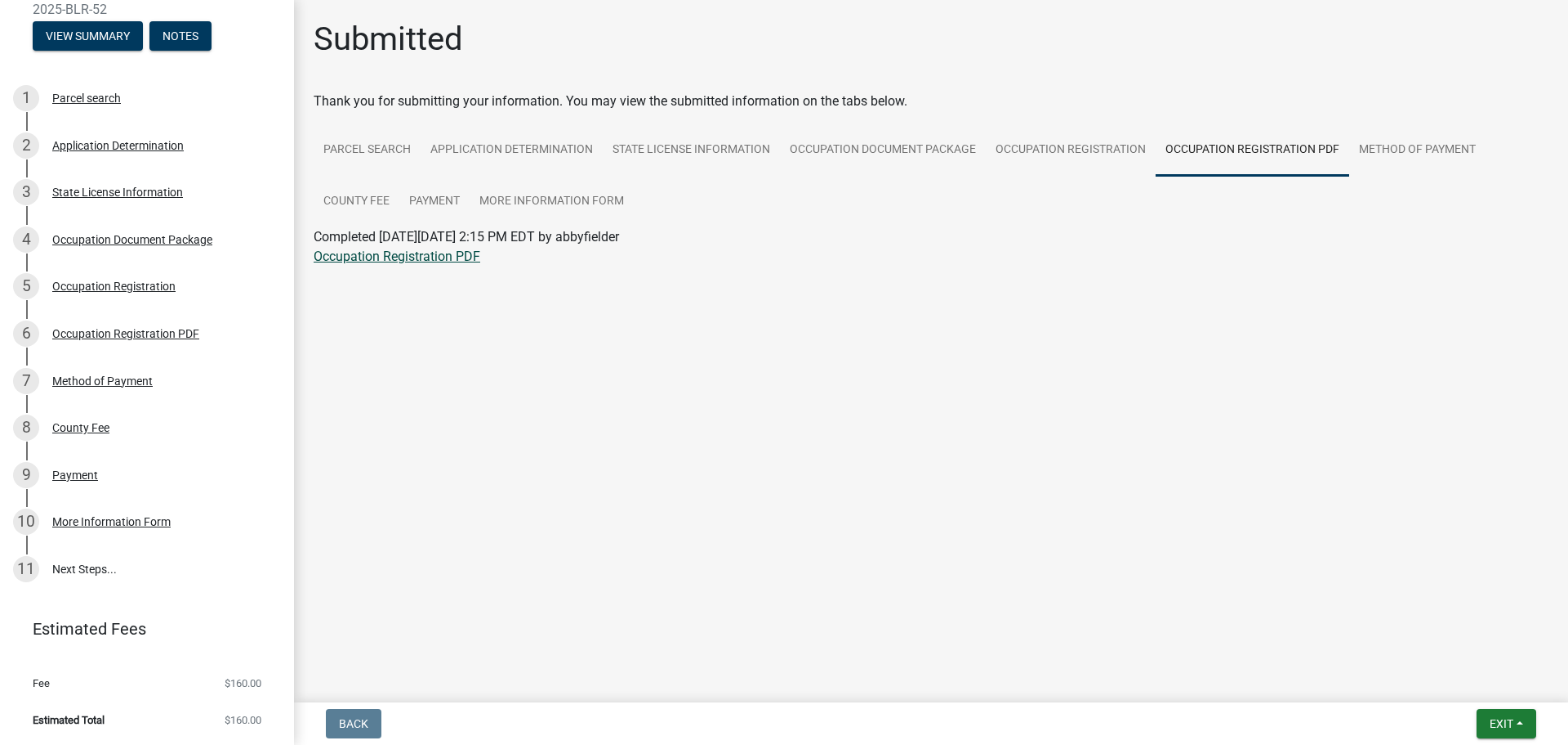
click at [449, 260] on link "Occupation Registration PDF" at bounding box center [397, 256] width 166 height 16
click at [1423, 152] on link "Method of Payment" at bounding box center [1417, 151] width 137 height 52
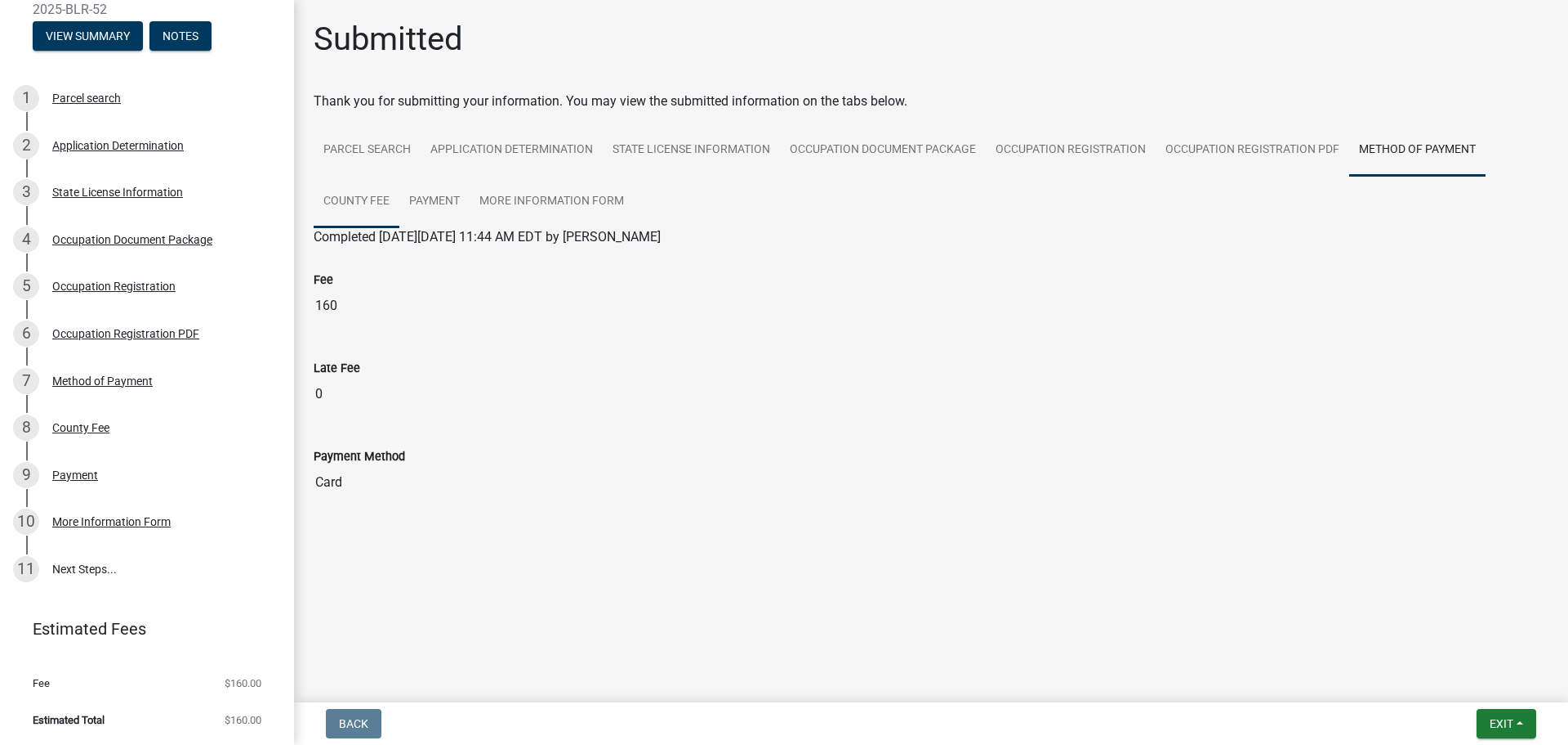
click at [355, 201] on link "County Fee" at bounding box center [357, 201] width 86 height 52
click at [449, 208] on link "Payment" at bounding box center [435, 201] width 70 height 52
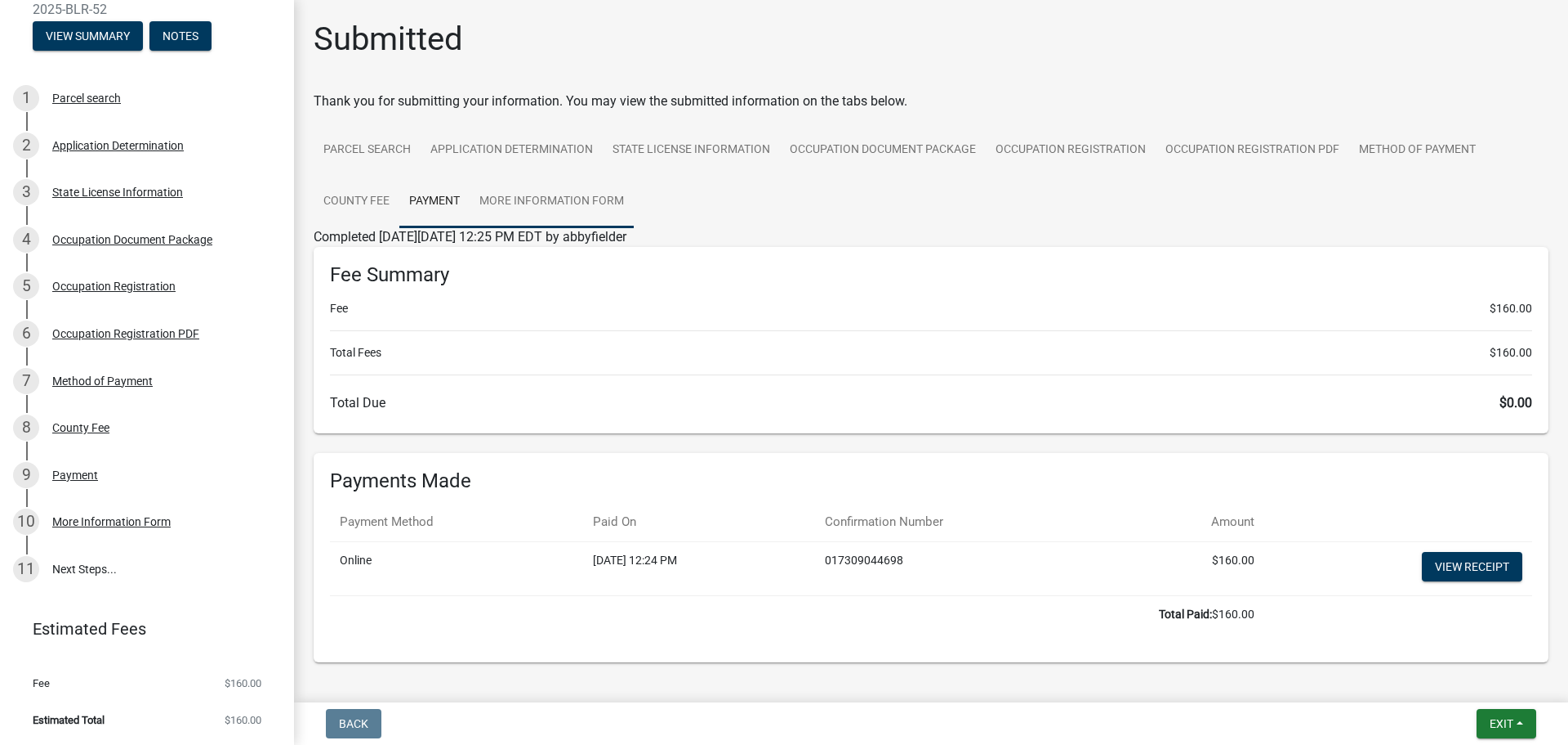
click at [551, 206] on link "More Information Form" at bounding box center [551, 201] width 164 height 52
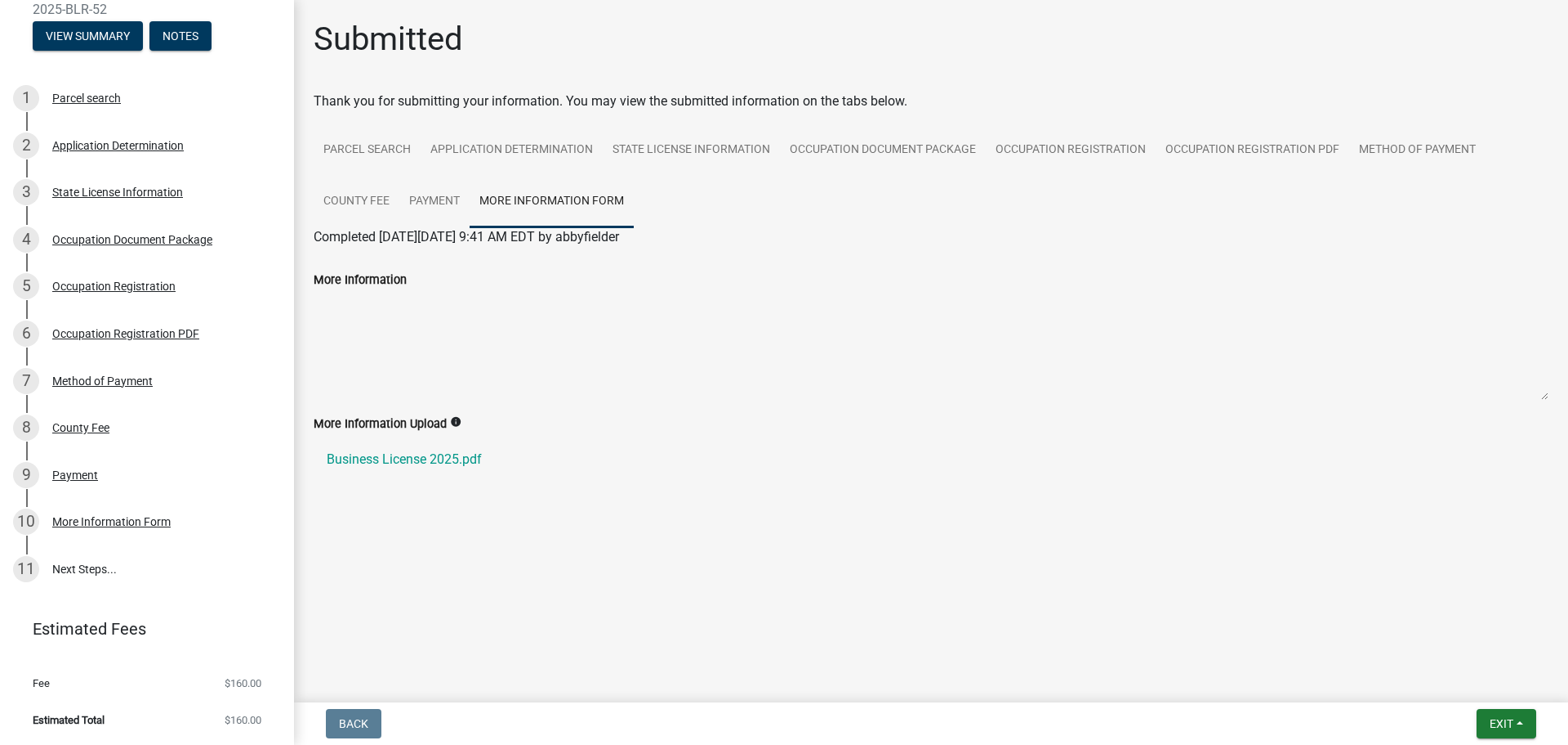
click at [457, 423] on icon "info" at bounding box center [456, 421] width 11 height 11
click at [94, 575] on link "11 Next Steps..." at bounding box center [147, 569] width 294 height 48
click at [94, 574] on link "11 Next Steps..." at bounding box center [147, 569] width 294 height 48
click at [1508, 717] on span "Exit" at bounding box center [1502, 723] width 24 height 13
click at [1470, 674] on button "Save & Exit" at bounding box center [1470, 680] width 131 height 39
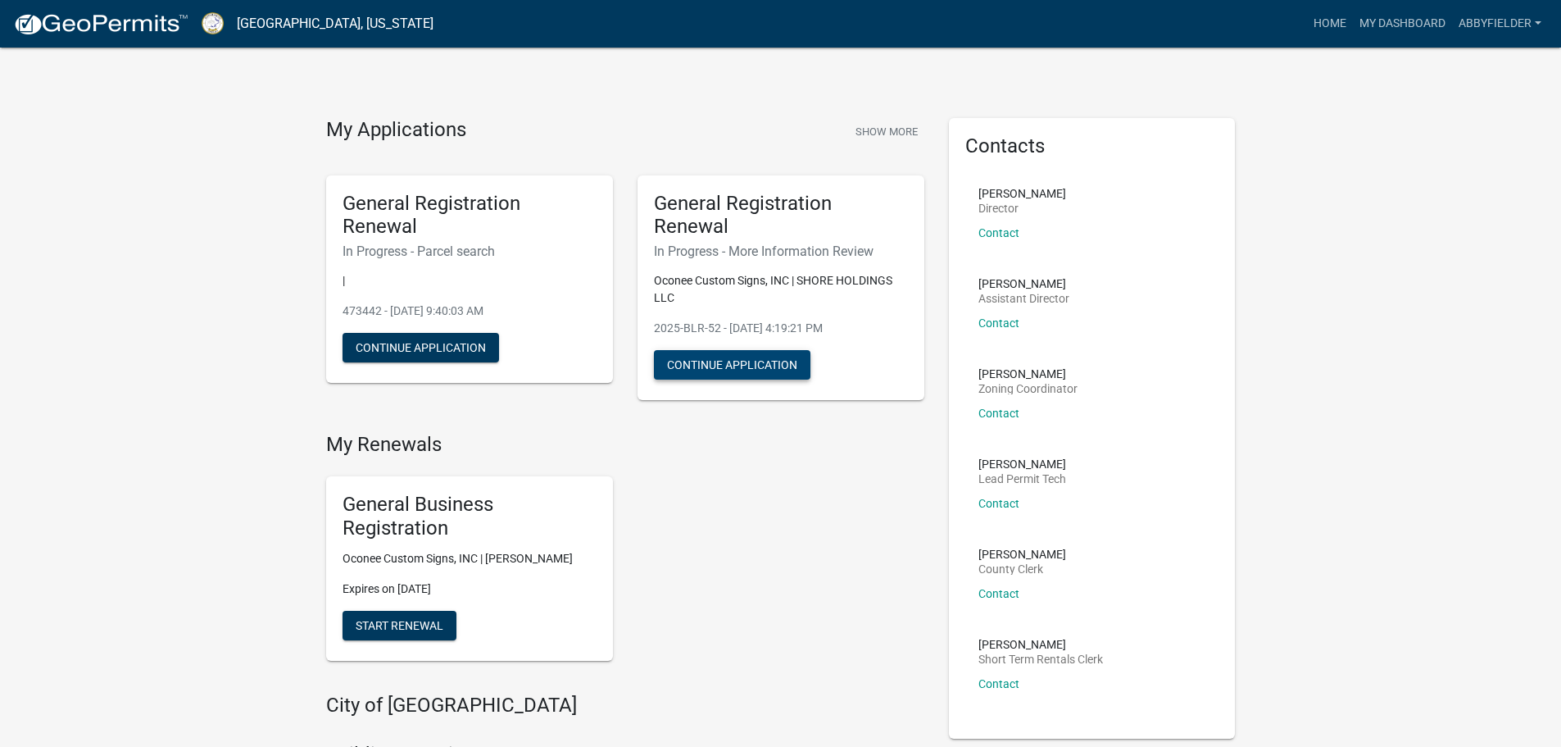
click at [733, 365] on button "Continue Application" at bounding box center [732, 365] width 157 height 30
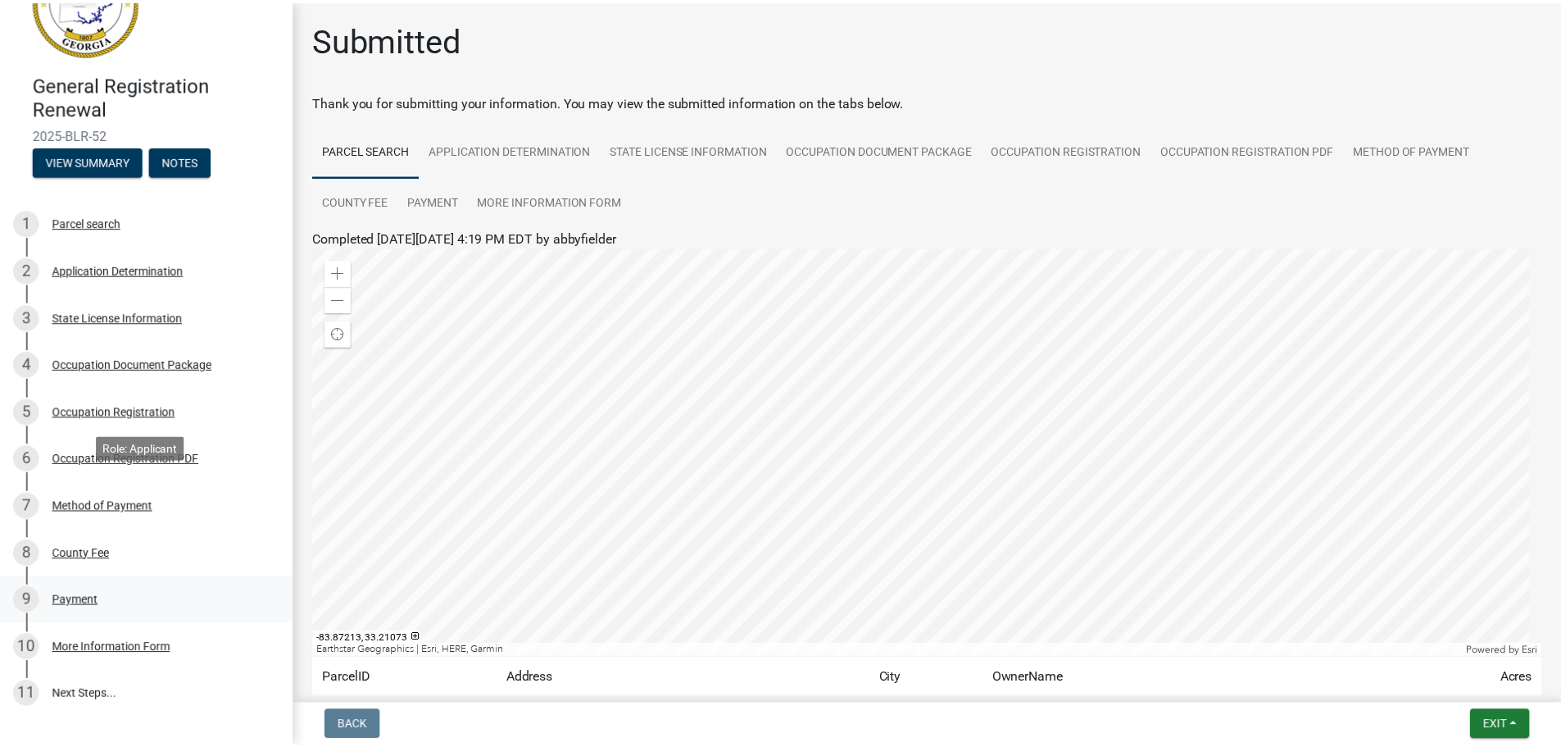
scroll to position [193, 0]
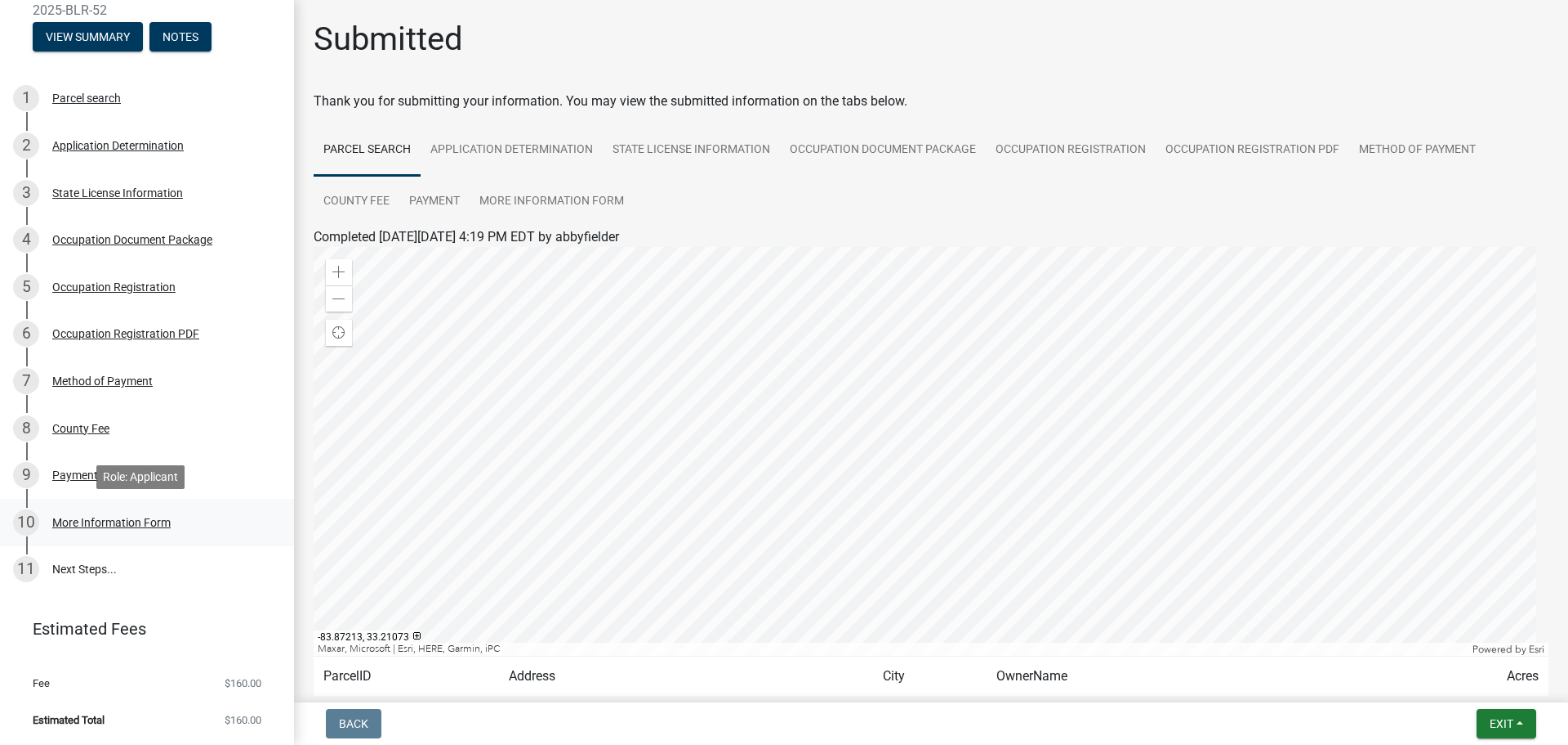
click at [131, 532] on div "10 More Information Form" at bounding box center [141, 523] width 255 height 26
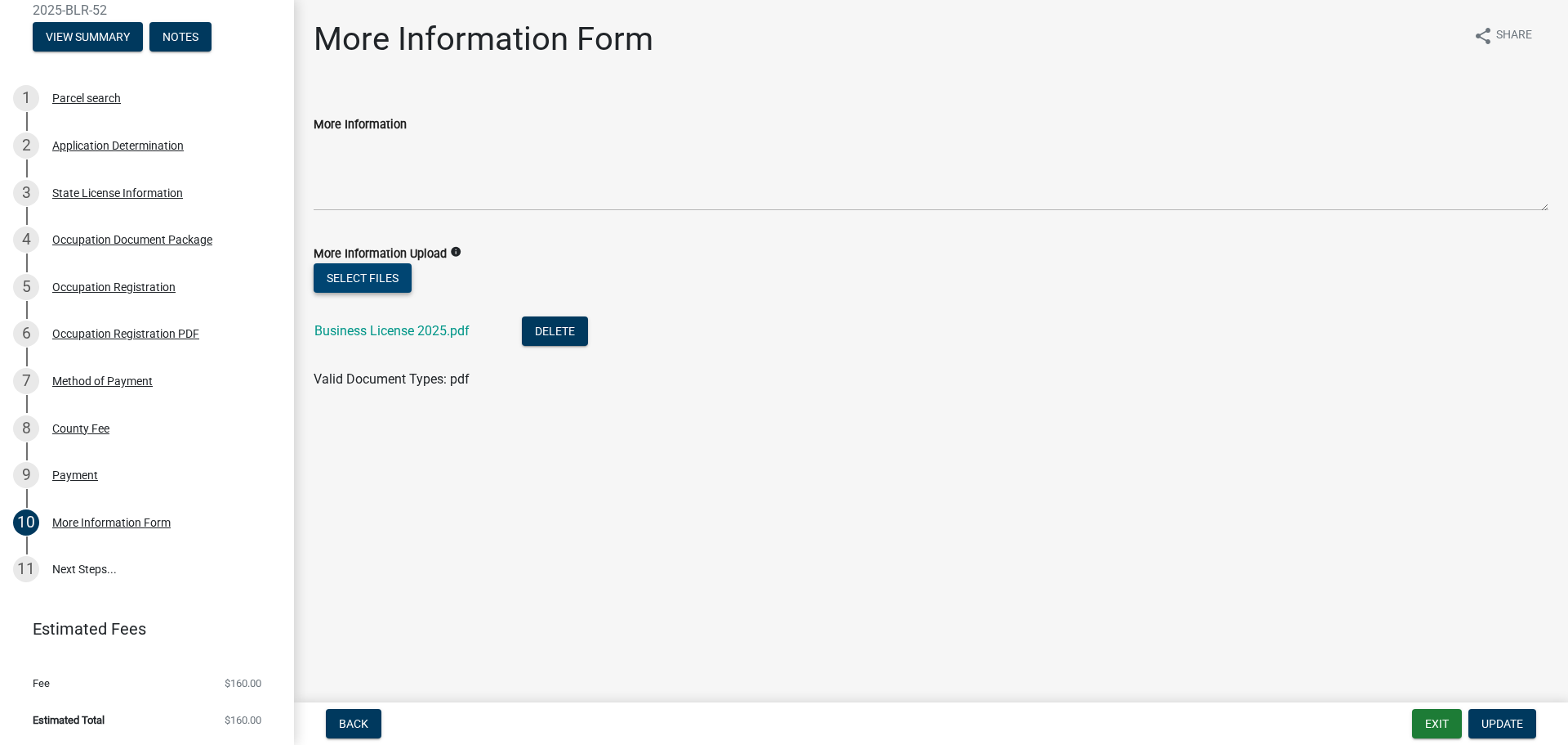
click at [375, 283] on button "Select files" at bounding box center [363, 278] width 98 height 30
click at [471, 394] on button "Delete" at bounding box center [486, 391] width 66 height 30
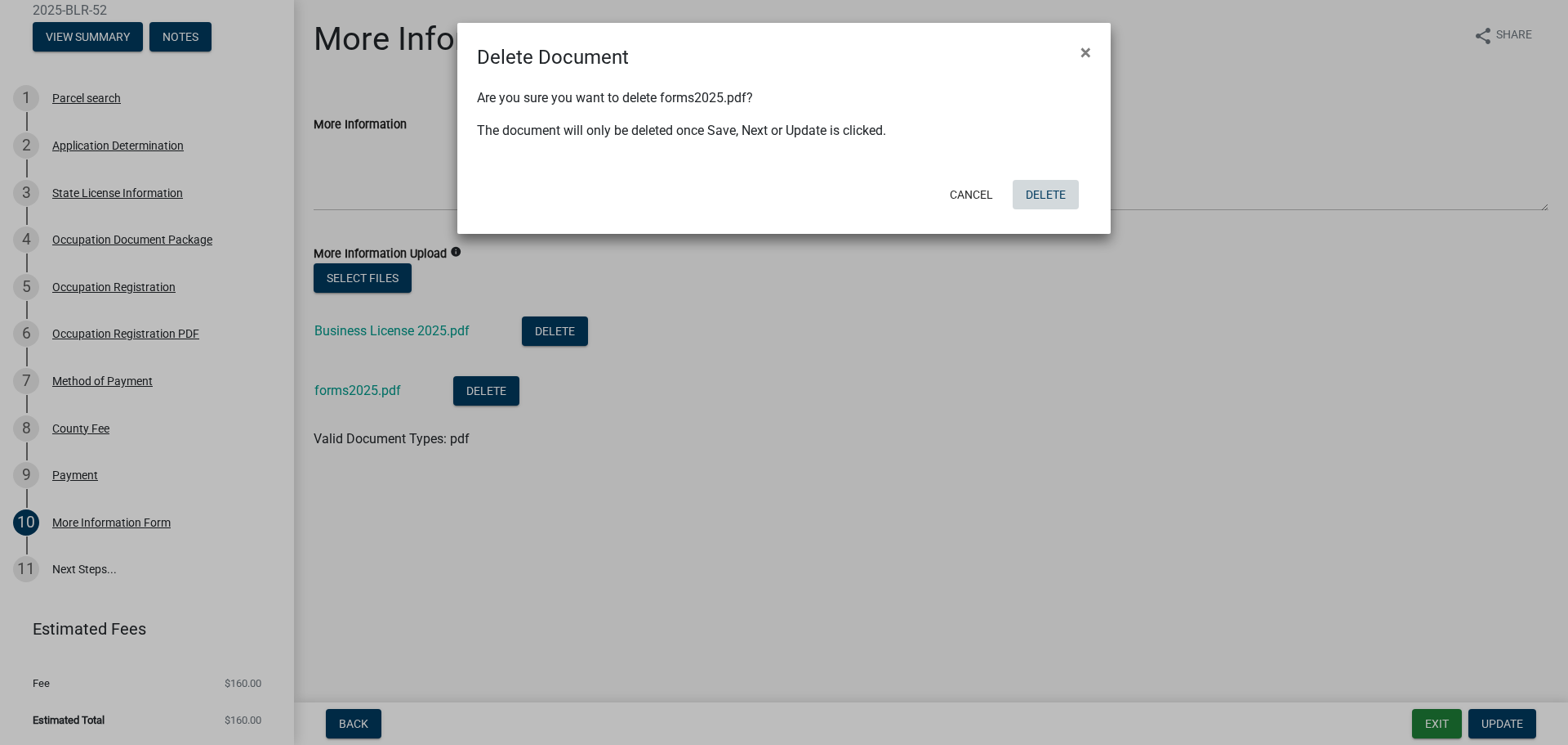
click at [1044, 202] on button "Delete" at bounding box center [1046, 194] width 66 height 30
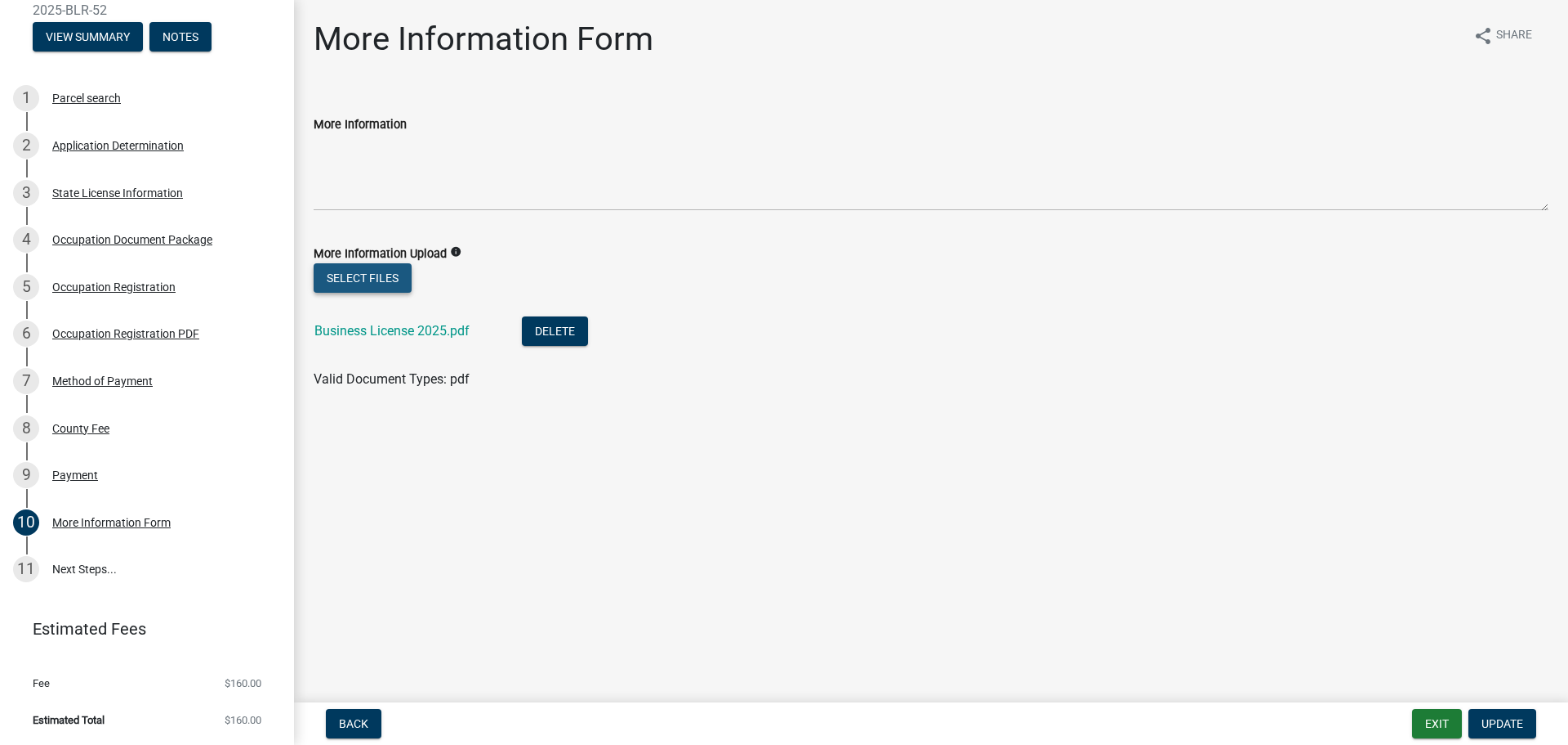
click at [402, 269] on button "Select files" at bounding box center [363, 278] width 98 height 30
click at [391, 284] on button "Select files" at bounding box center [363, 278] width 98 height 30
click at [356, 277] on button "Select files" at bounding box center [363, 278] width 98 height 30
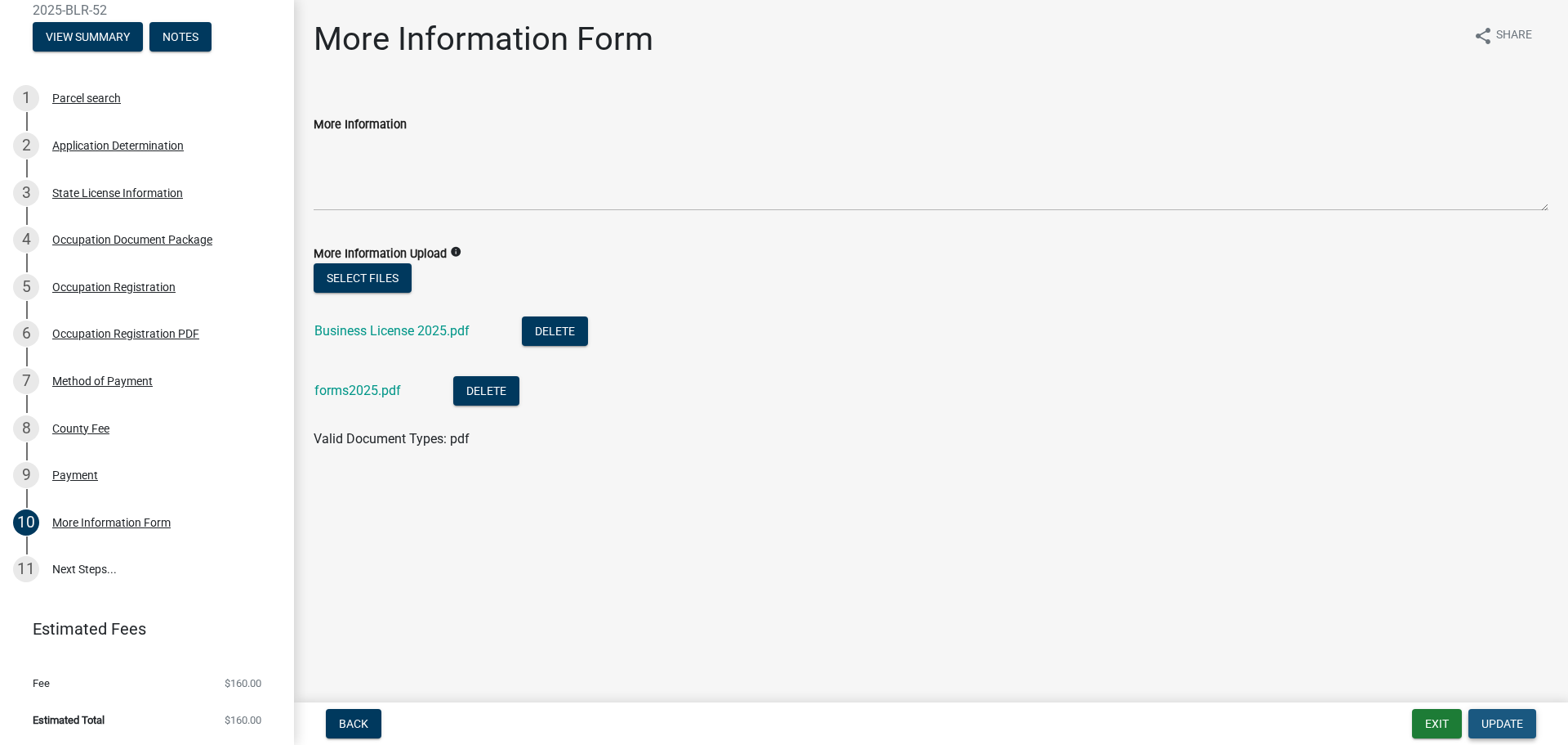
click at [1513, 715] on button "Update" at bounding box center [1502, 723] width 68 height 30
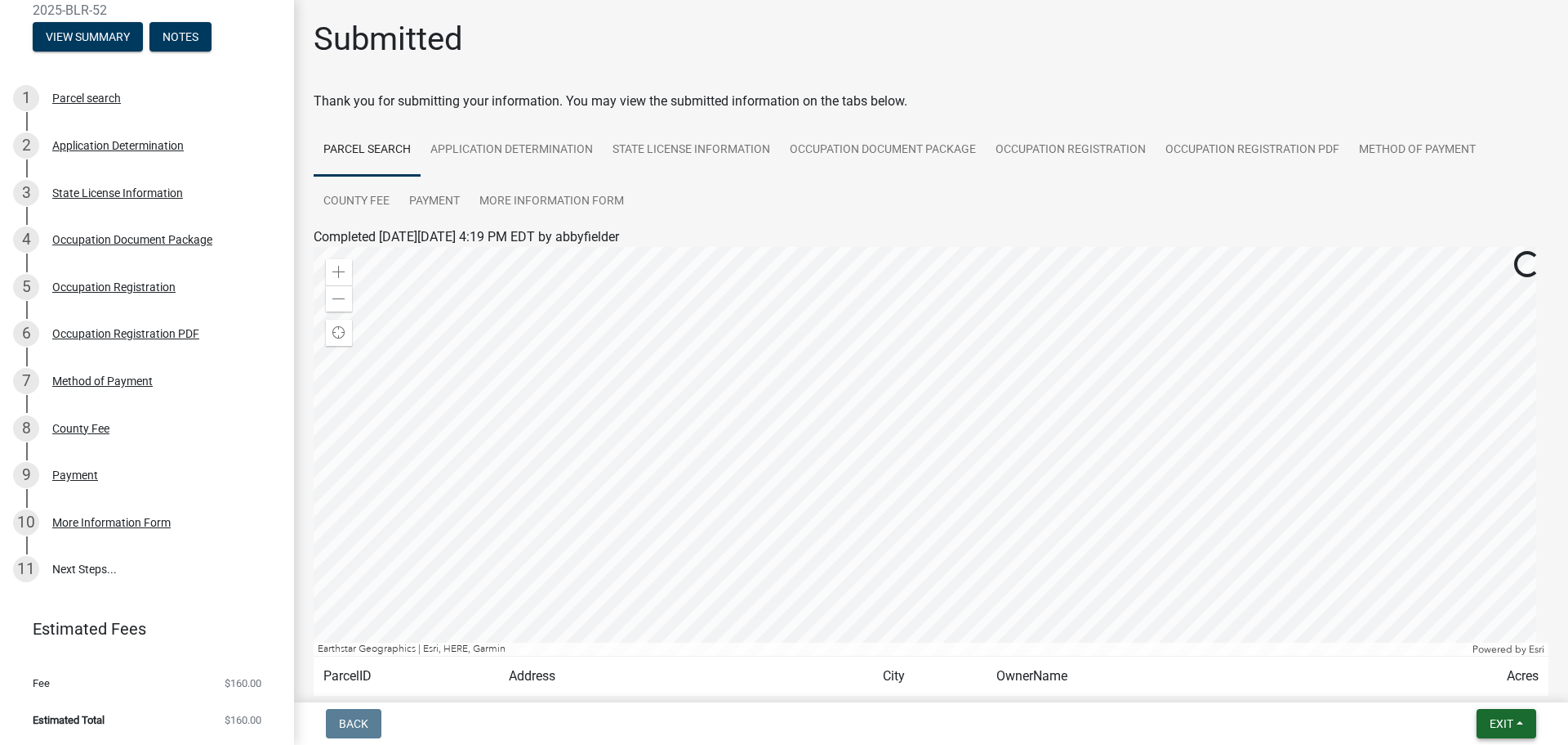
click at [1513, 715] on button "Exit" at bounding box center [1507, 723] width 60 height 30
click at [1481, 676] on button "Save & Exit" at bounding box center [1470, 680] width 131 height 39
